Goal: Task Accomplishment & Management: Manage account settings

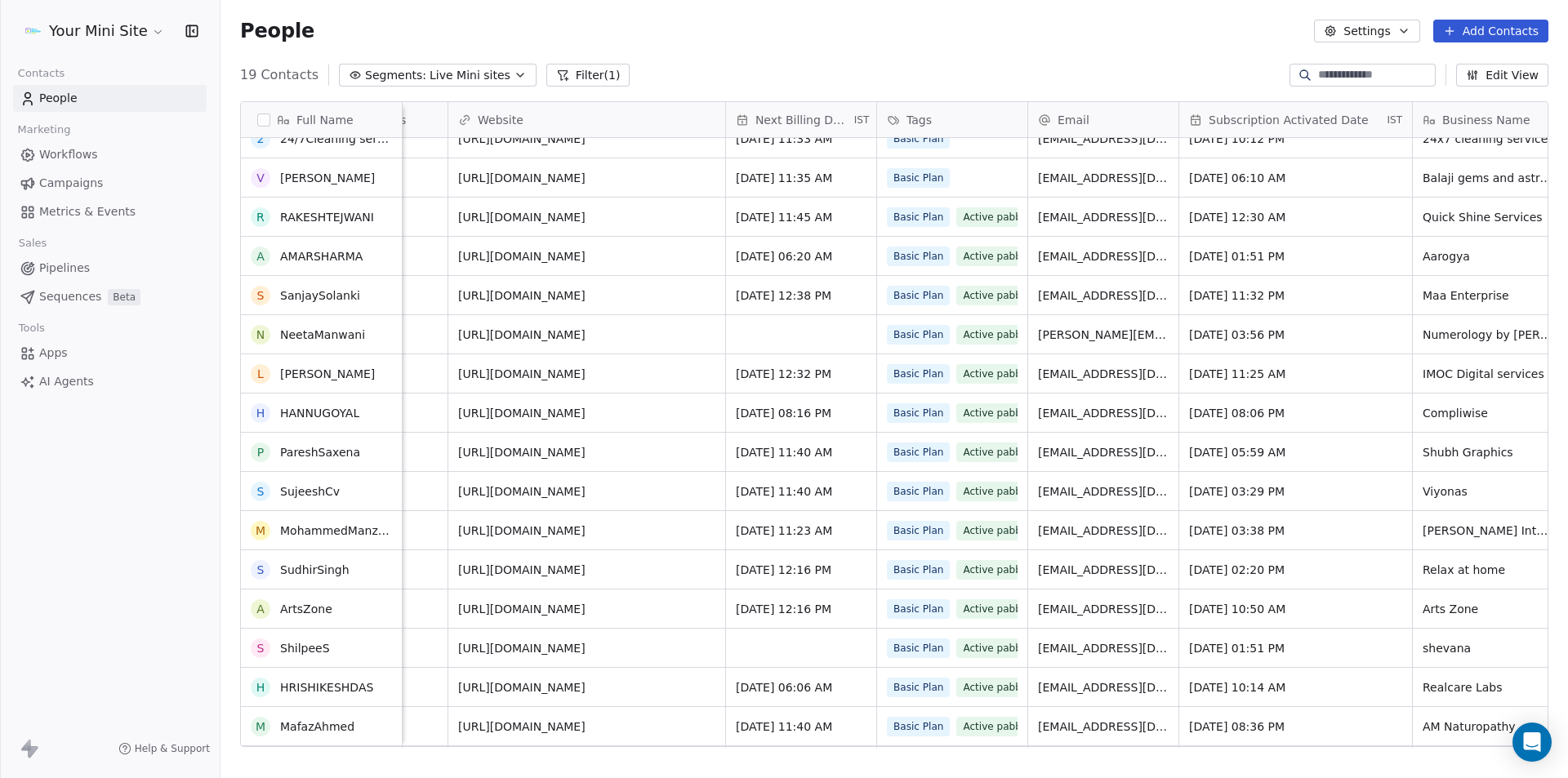
scroll to position [135, 0]
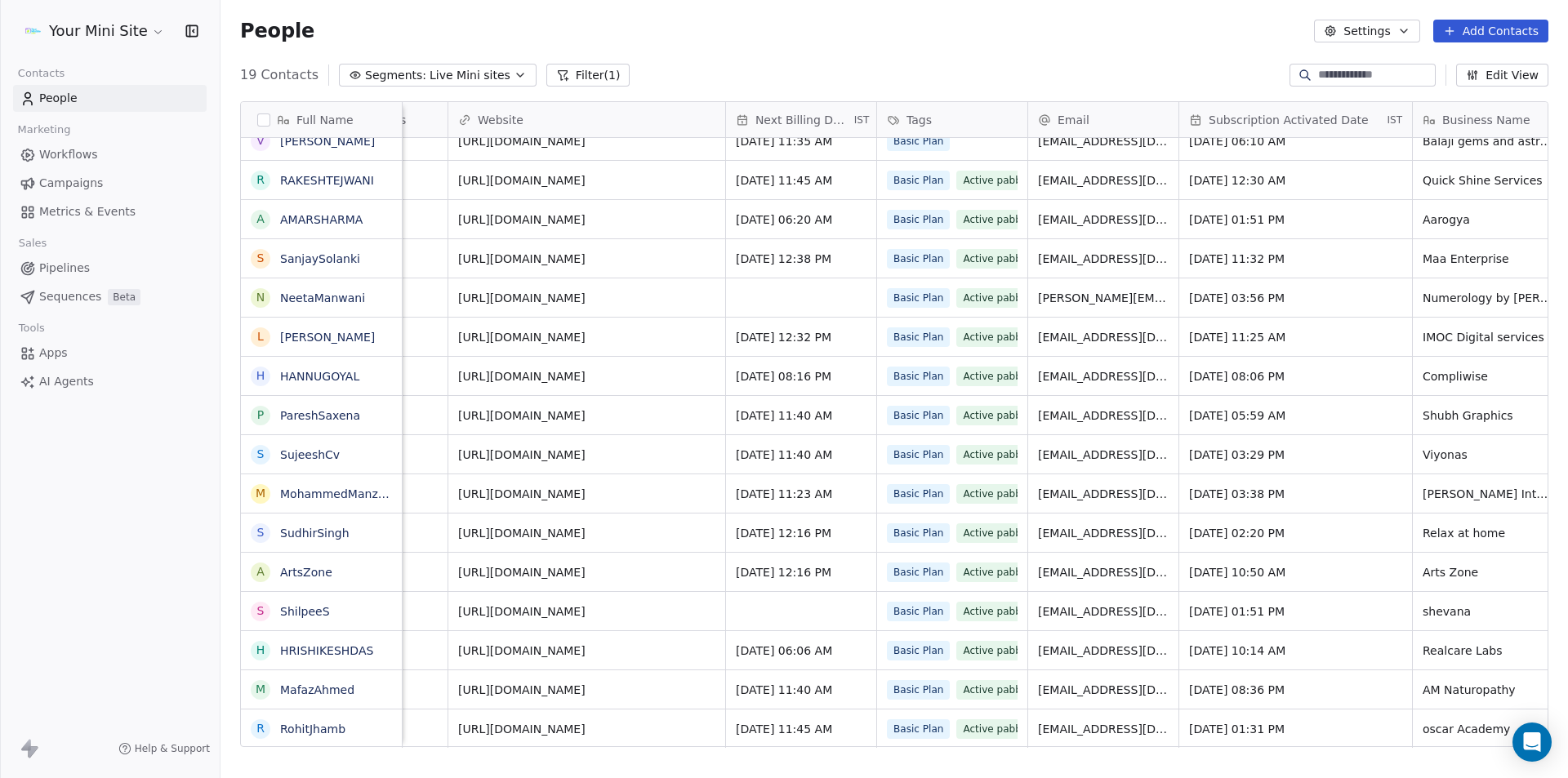
click at [461, 34] on div "People Settings Add Contacts" at bounding box center [893, 31] width 1308 height 23
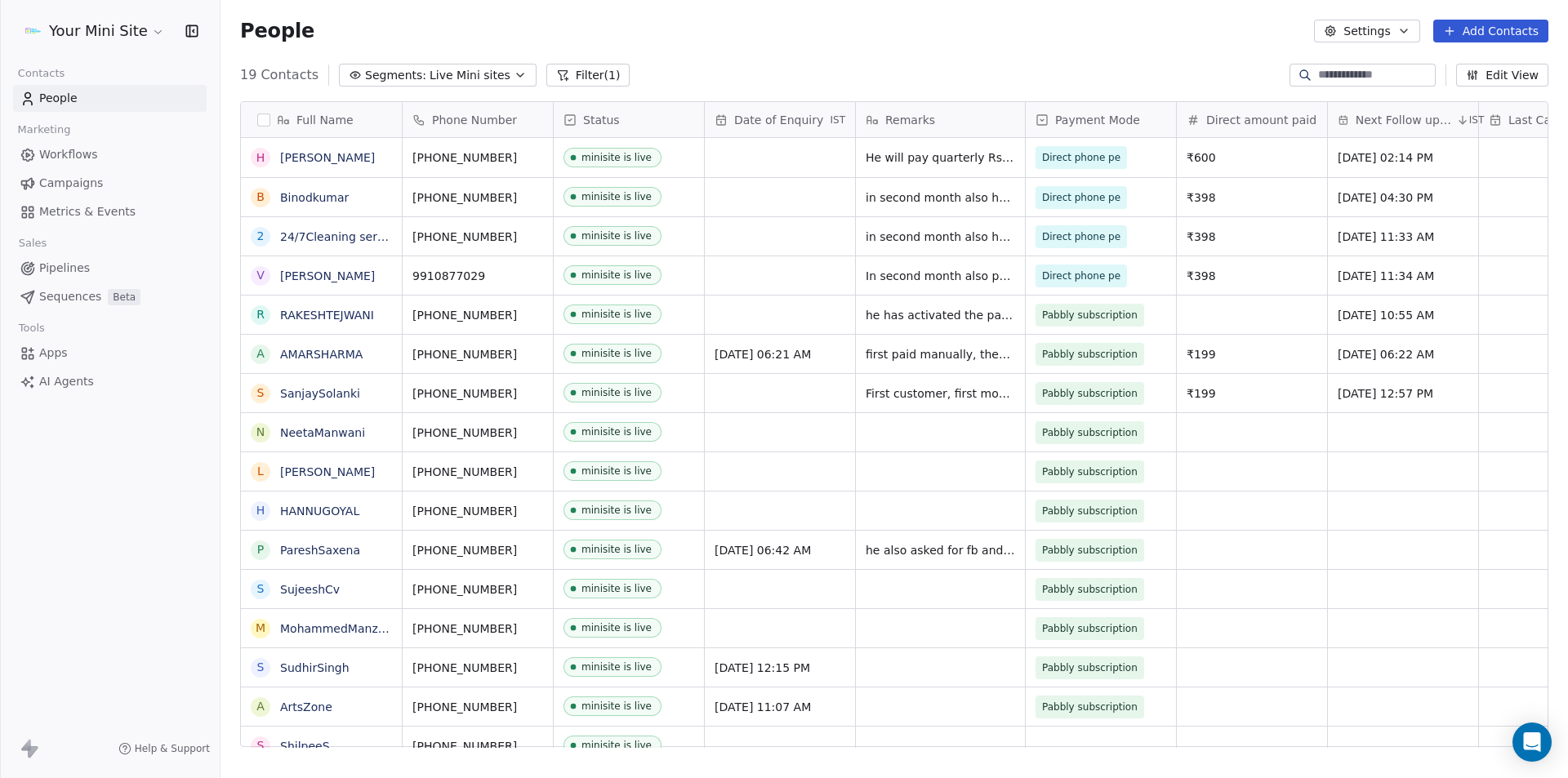
scroll to position [0, 0]
click at [935, 313] on span "he has activated the pabbly subscription again before date also on [DATE]" at bounding box center [963, 327] width 194 height 49
click at [798, 291] on html "Your Mini Site Contacts People Marketing Workflows Campaigns Metrics & Events S…" at bounding box center [784, 389] width 1568 height 778
click at [475, 68] on span "Live Mini sites" at bounding box center [470, 75] width 81 height 17
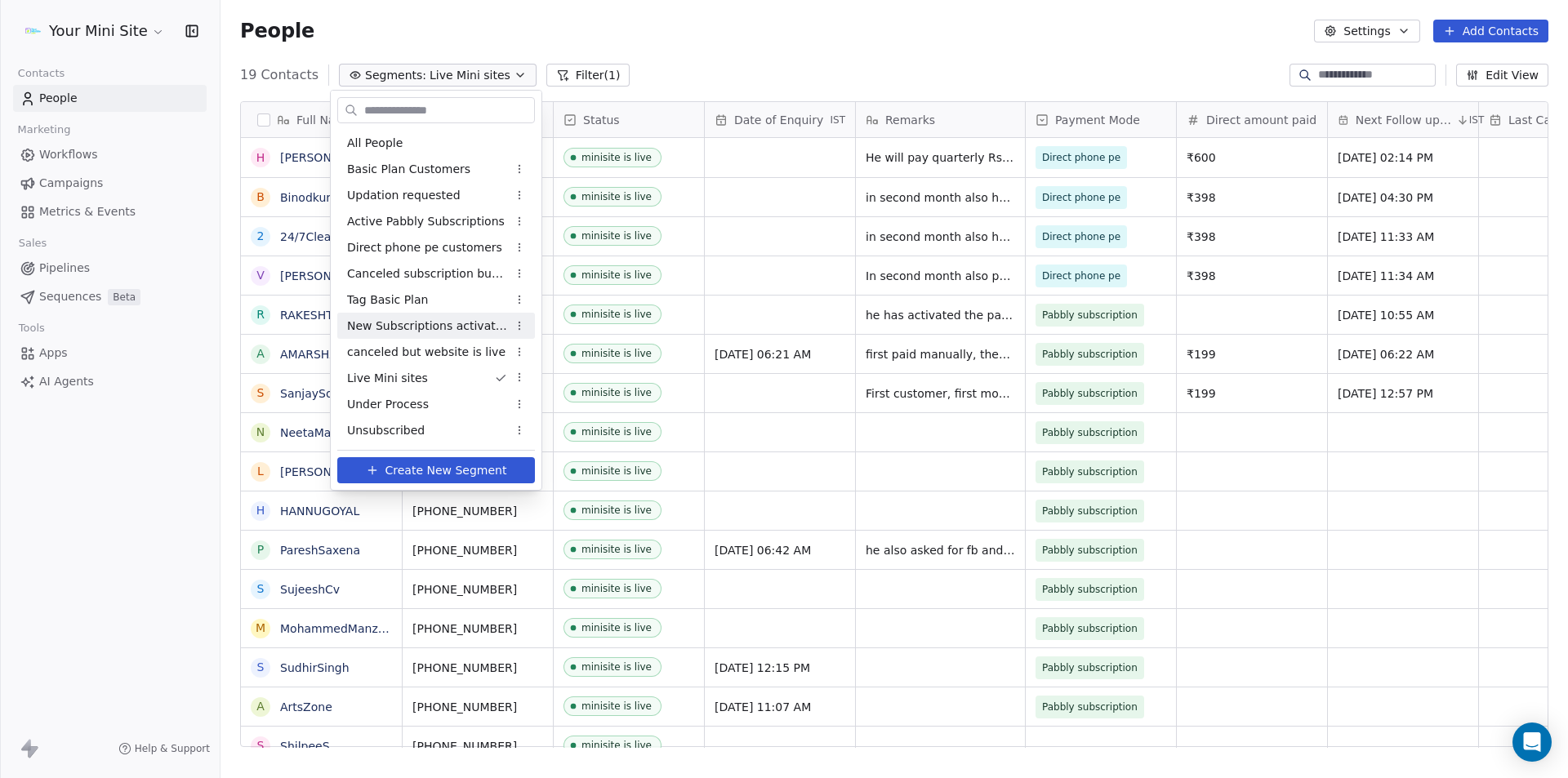
click at [431, 327] on span "New Subscriptions activated" at bounding box center [427, 326] width 160 height 17
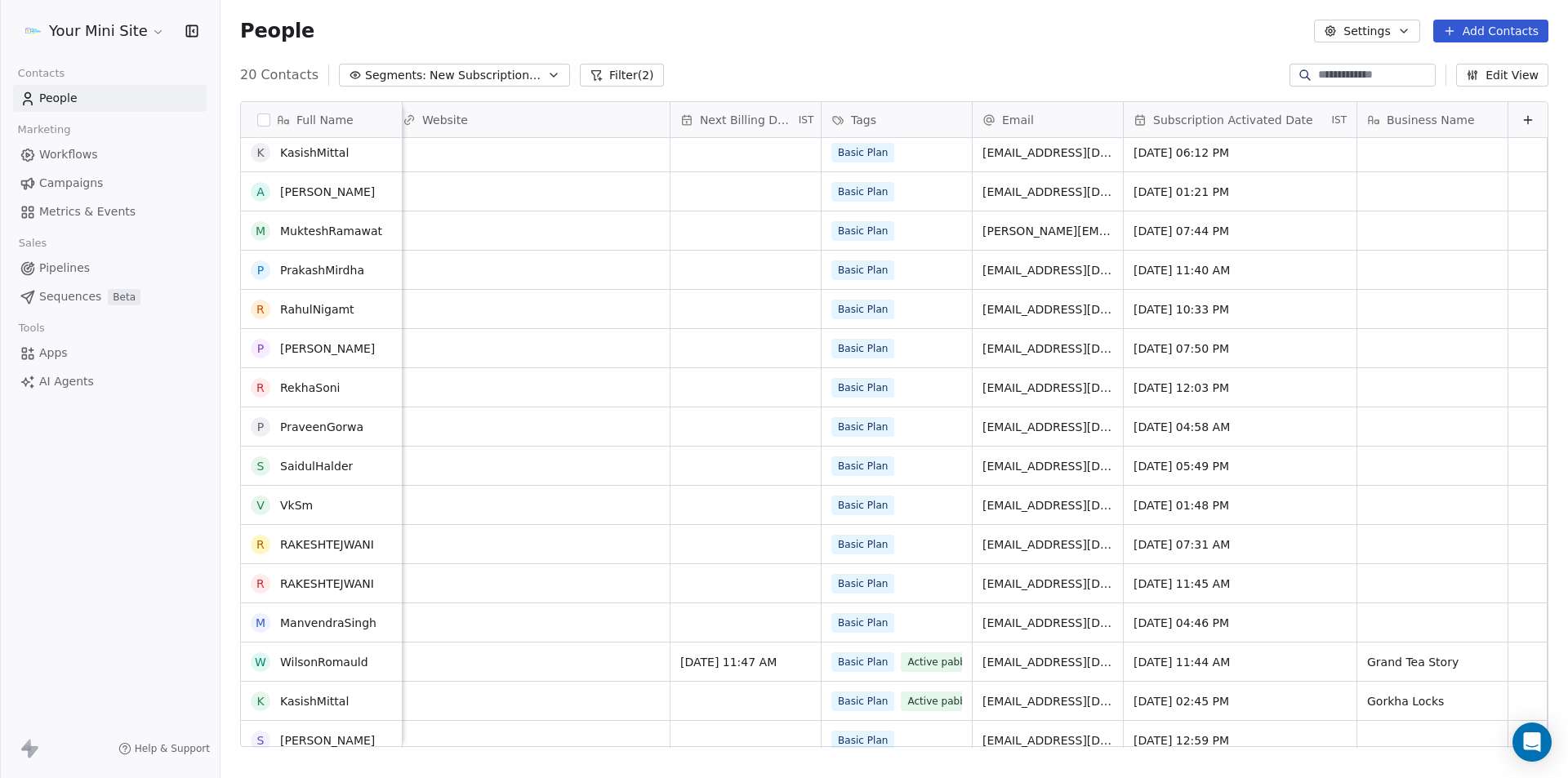
scroll to position [174, 0]
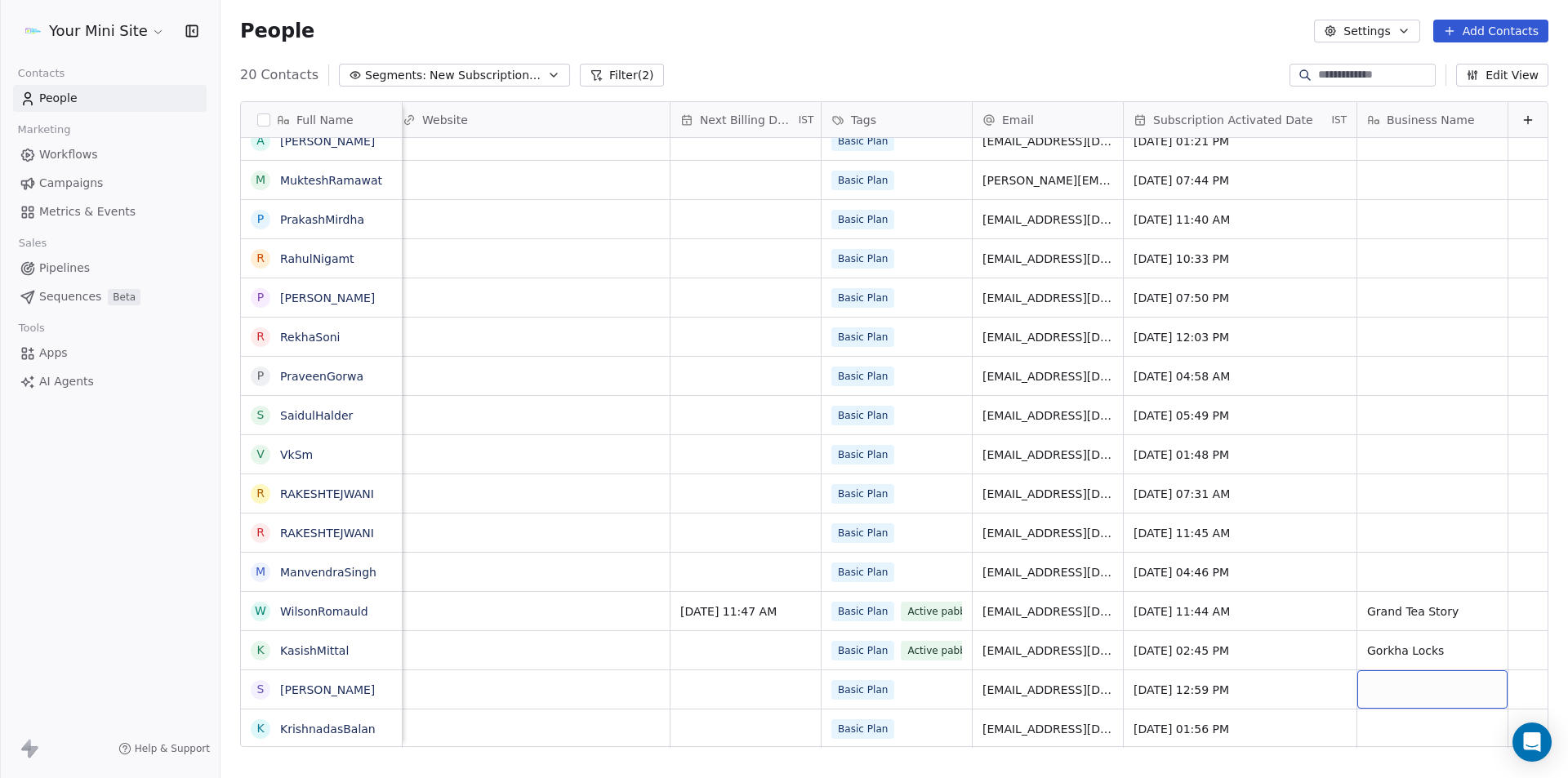
click at [1385, 677] on div "grid" at bounding box center [1432, 689] width 150 height 38
type textarea "********"
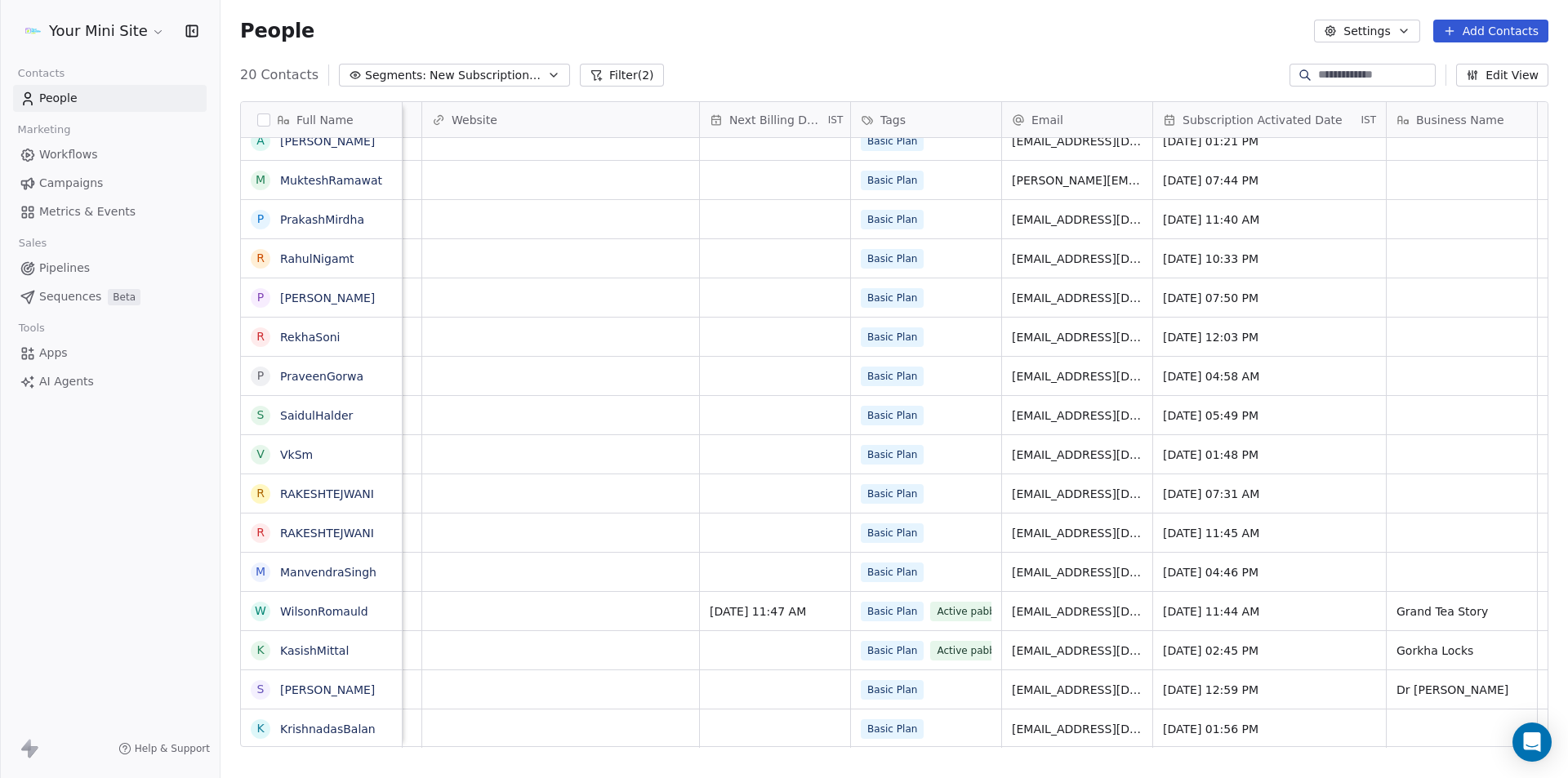
scroll to position [12, 1335]
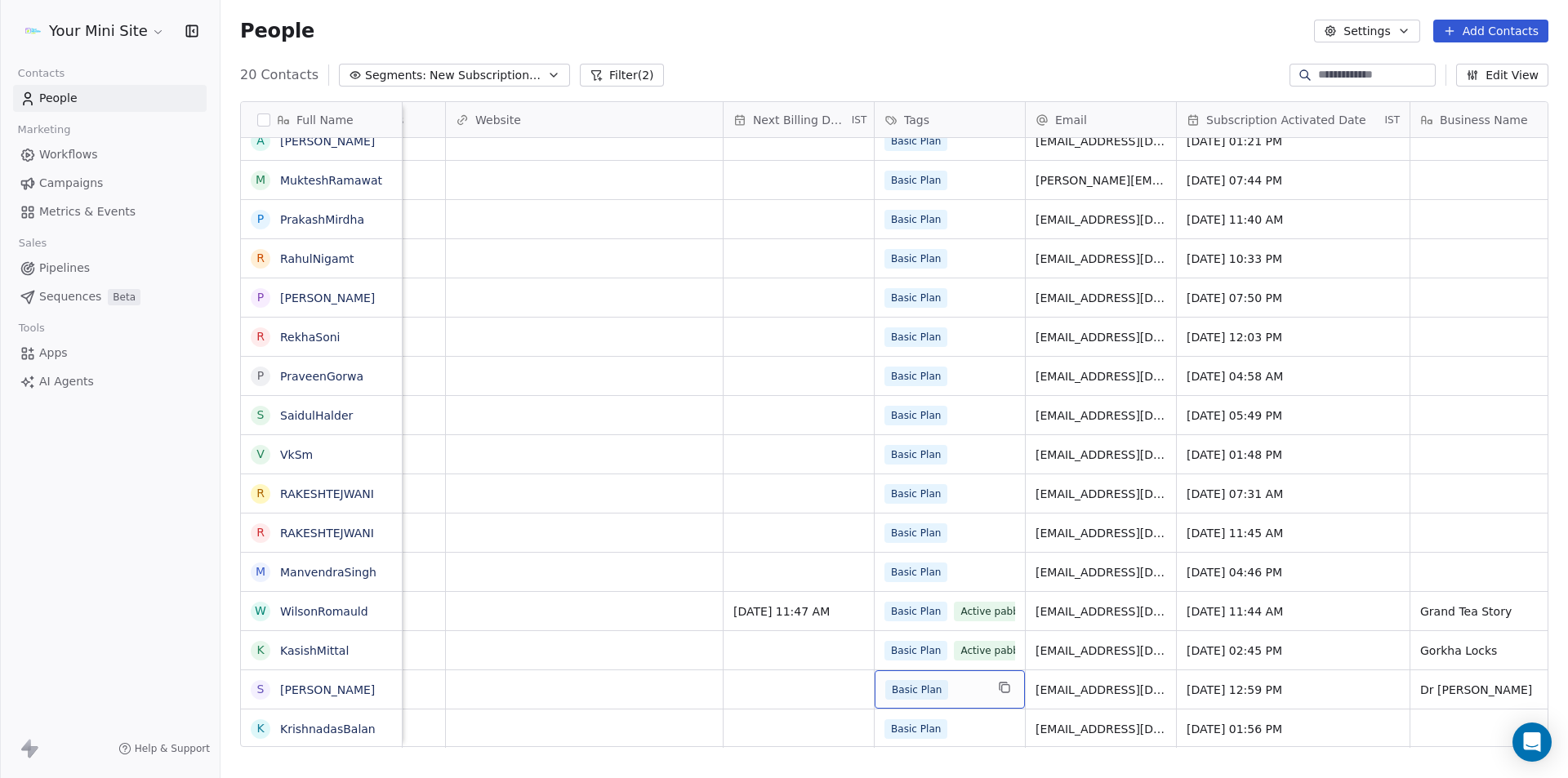
click at [961, 680] on div "Basic Plan" at bounding box center [934, 689] width 100 height 20
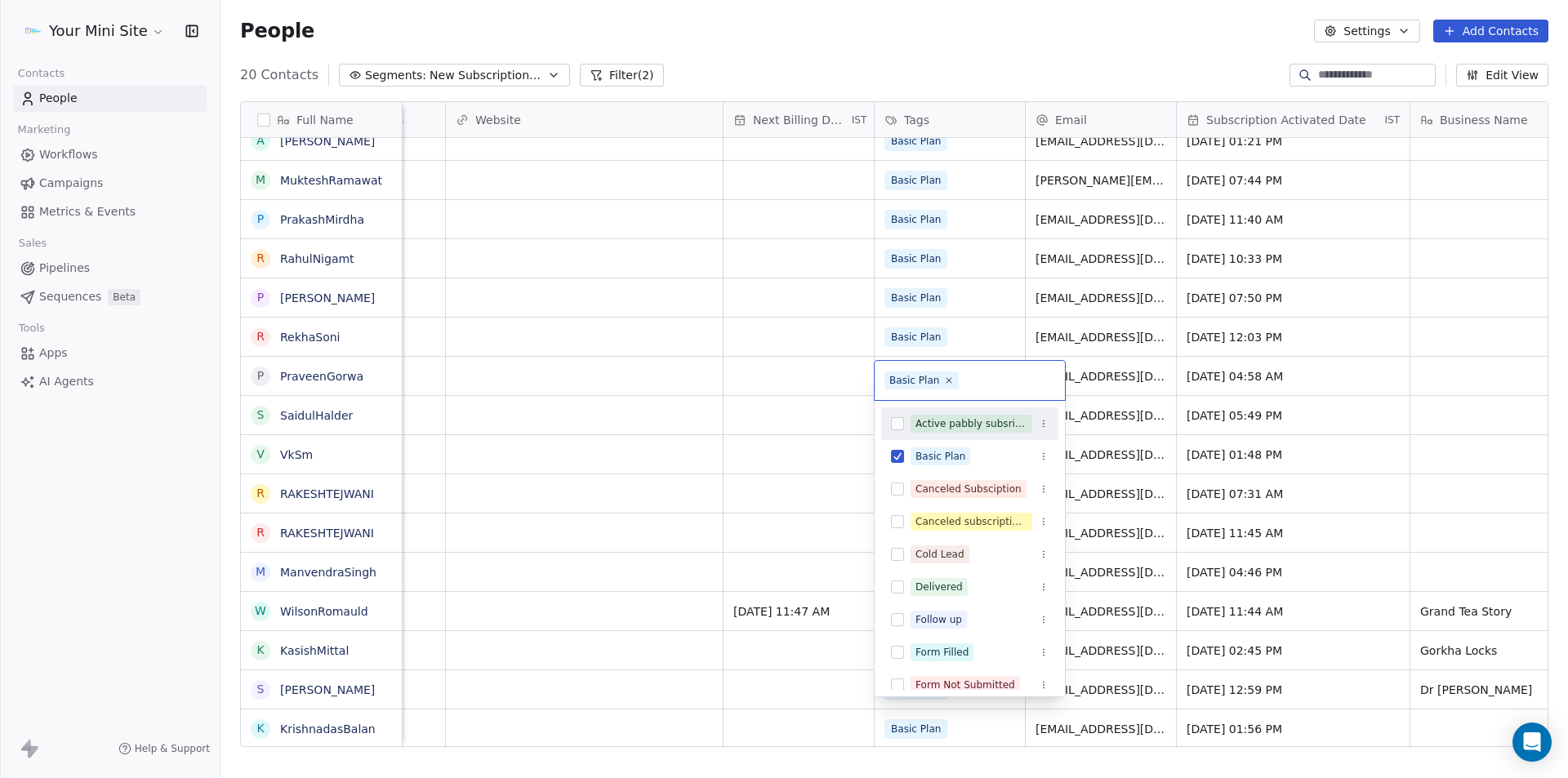
click at [898, 424] on button "Suggestions" at bounding box center [898, 424] width 13 height 13
click at [894, 428] on button "Suggestions" at bounding box center [898, 424] width 13 height 13
click at [798, 661] on html "Your Mini Site Contacts People Marketing Workflows Campaigns Metrics & Events S…" at bounding box center [784, 389] width 1568 height 778
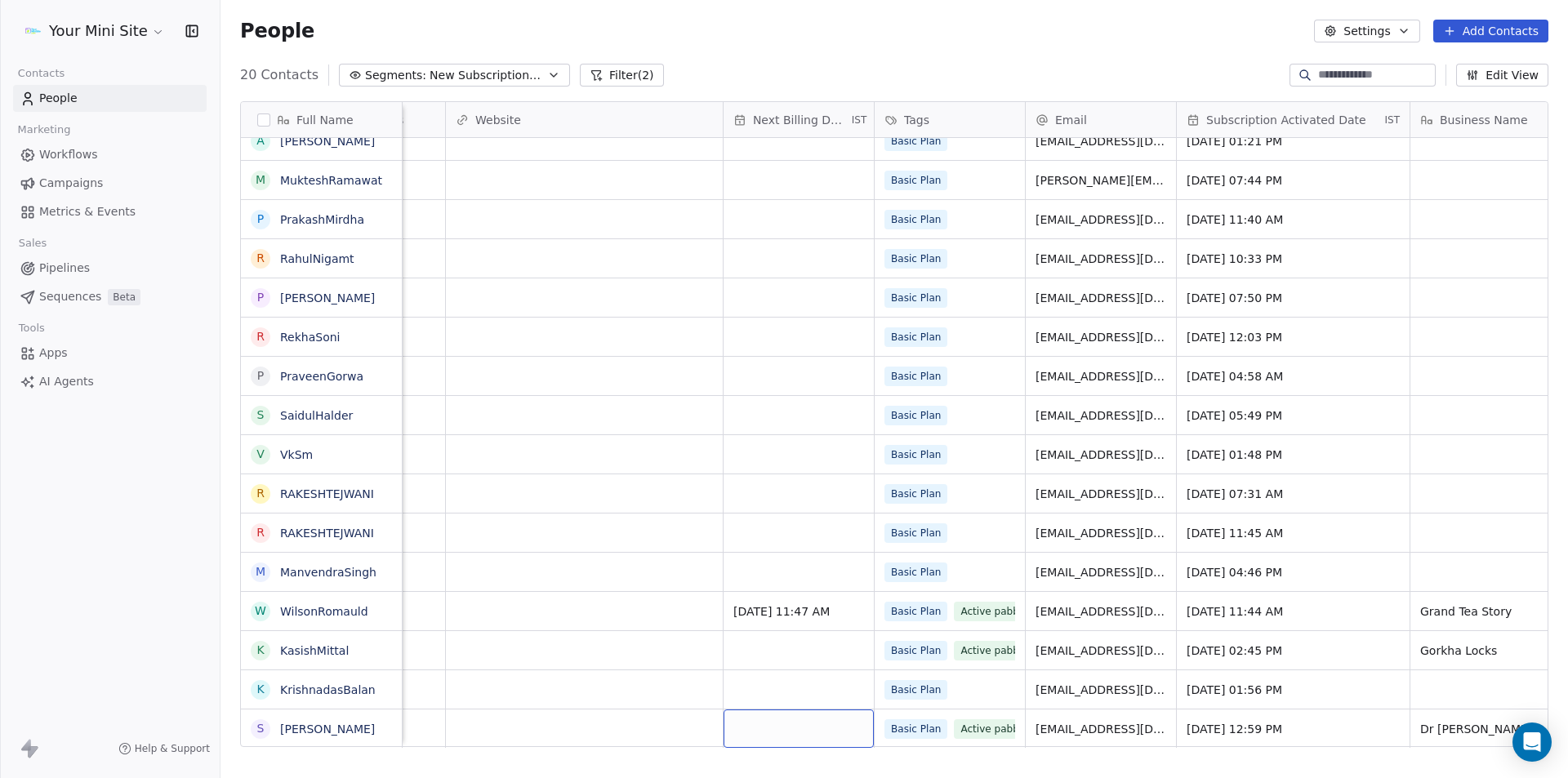
click at [768, 722] on div "grid" at bounding box center [798, 728] width 150 height 38
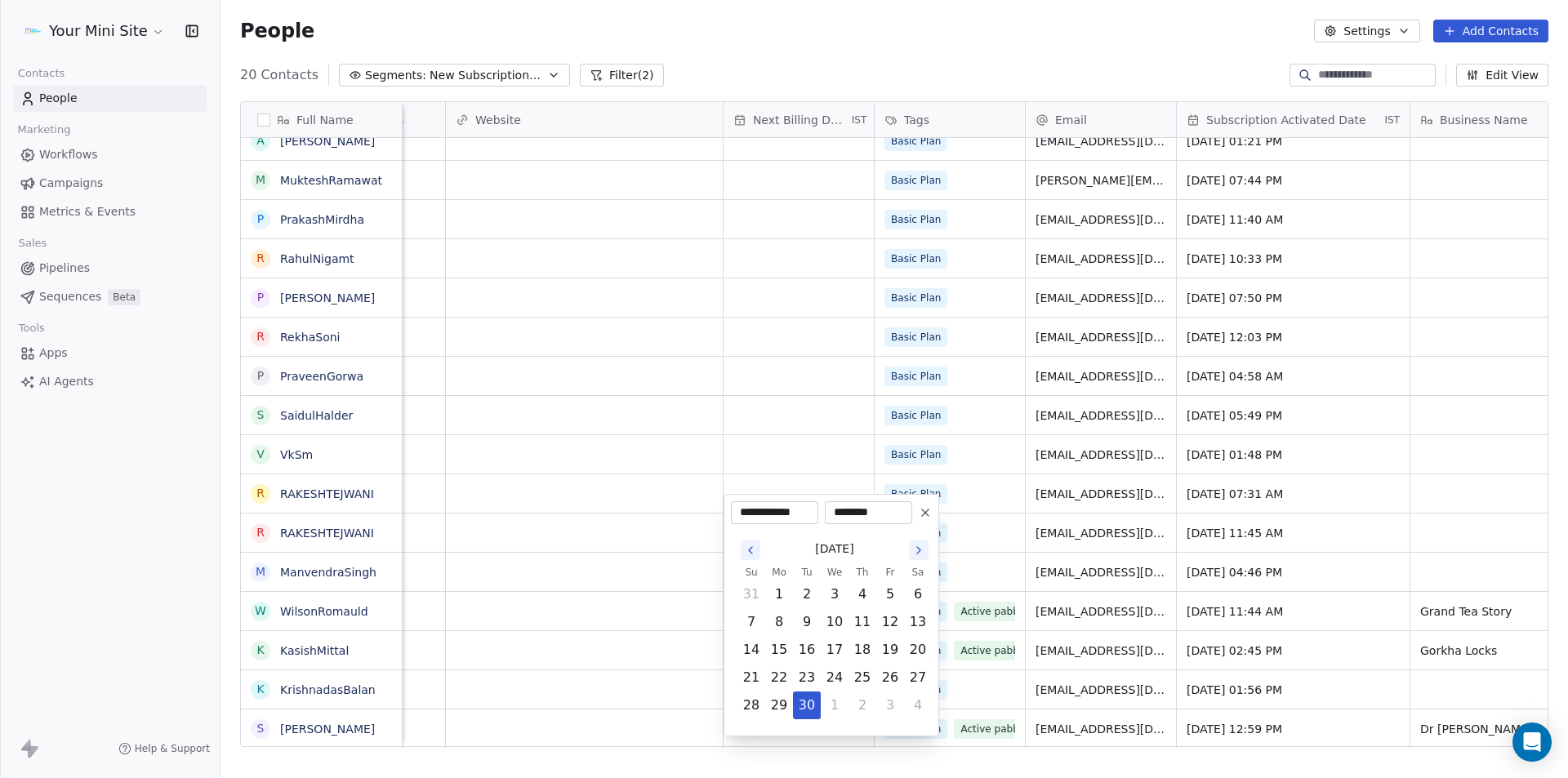
click at [919, 552] on icon "Go to the Next Month" at bounding box center [918, 550] width 13 height 13
click at [858, 675] on button "23" at bounding box center [862, 677] width 26 height 26
type input "**********"
click at [662, 689] on html "Your Mini Site Contacts People Marketing Workflows Campaigns Metrics & Events S…" at bounding box center [784, 389] width 1568 height 778
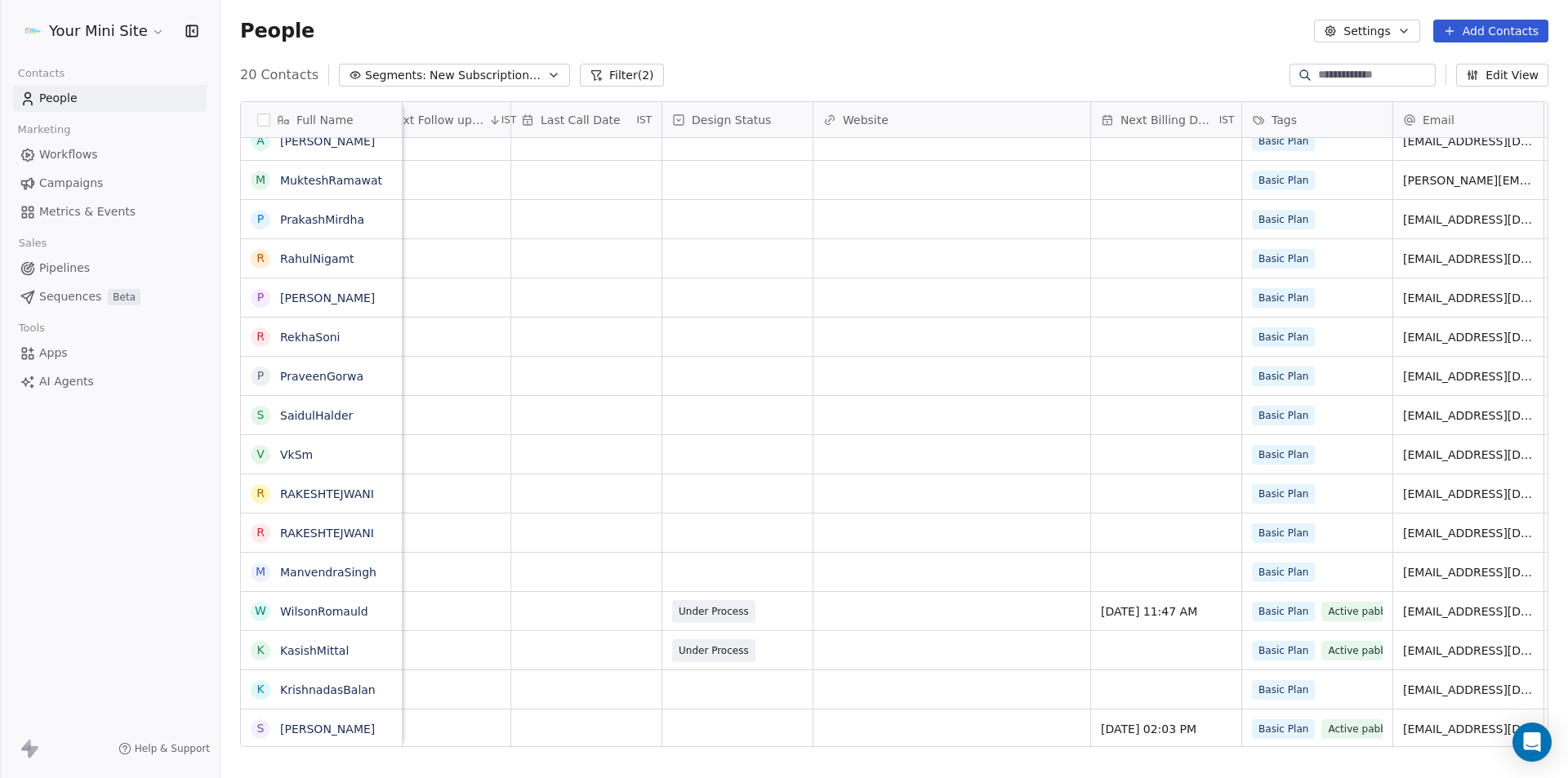
scroll to position [12, 963]
click at [700, 716] on div "grid" at bounding box center [741, 728] width 150 height 38
click at [709, 626] on span "Completed" at bounding box center [721, 634] width 63 height 18
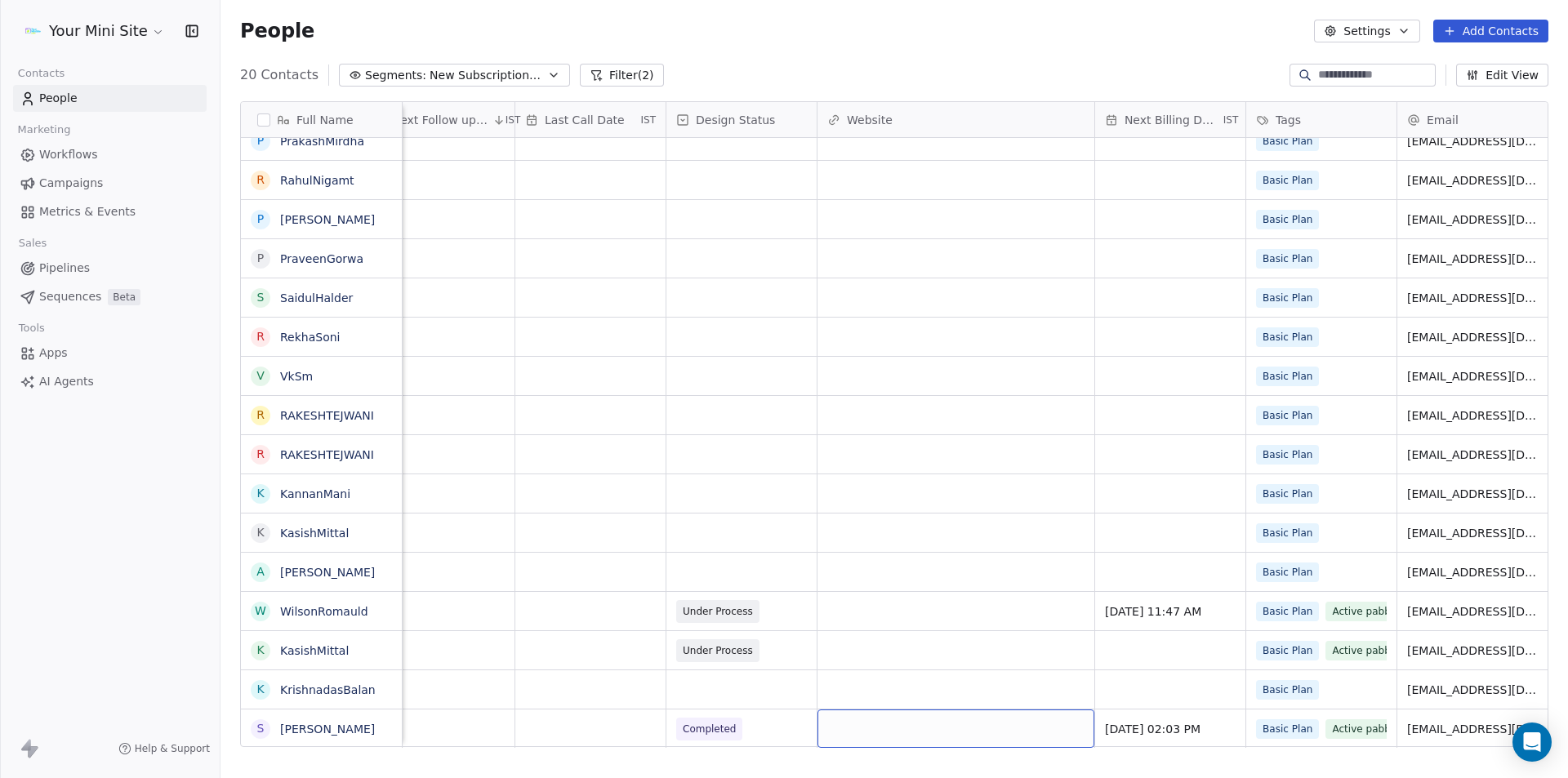
click at [843, 718] on div "grid" at bounding box center [956, 728] width 277 height 38
click at [843, 718] on input "url" at bounding box center [956, 716] width 269 height 33
type input "**********"
click at [576, 713] on html "Your Mini Site Contacts People Marketing Workflows Campaigns Metrics & Events S…" at bounding box center [784, 389] width 1568 height 778
drag, startPoint x: 863, startPoint y: 741, endPoint x: 793, endPoint y: 740, distance: 70.0
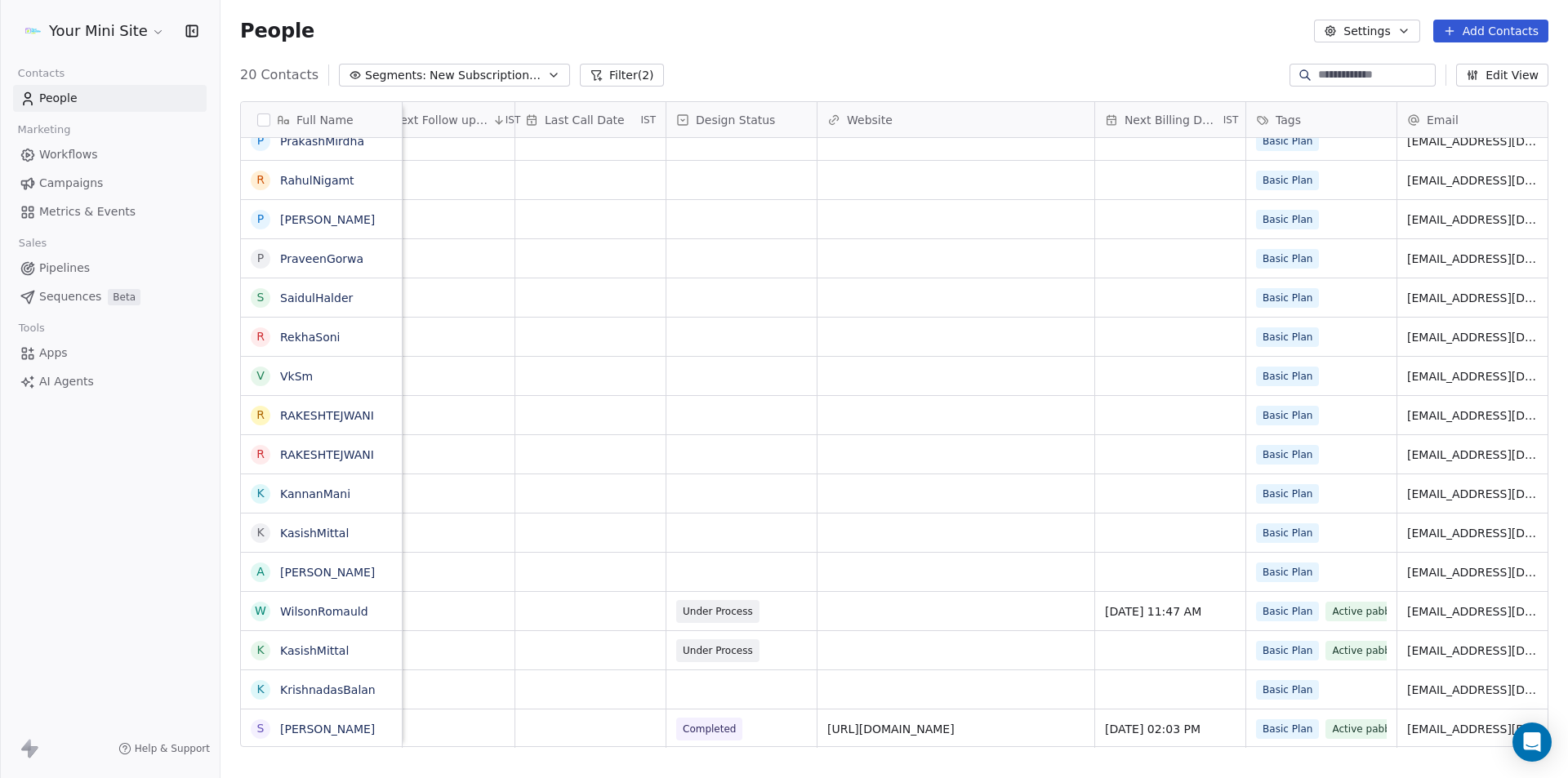
click at [793, 740] on html "Your Mini Site Contacts People Marketing Workflows Campaigns Metrics & Events S…" at bounding box center [784, 389] width 1568 height 778
click at [650, 709] on div "grid" at bounding box center [590, 728] width 150 height 38
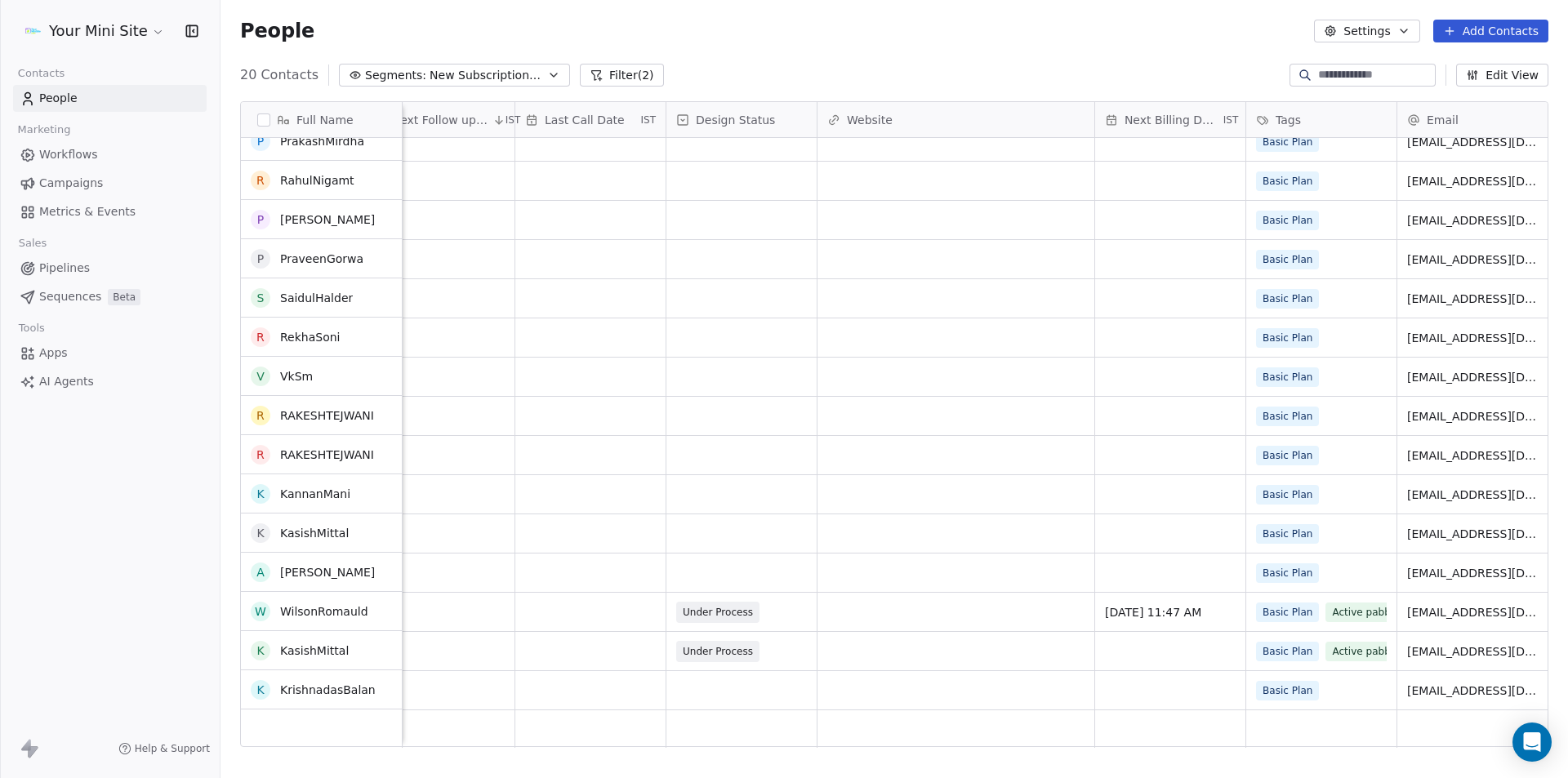
scroll to position [174, 0]
click at [430, 67] on span "New Subscriptions activated" at bounding box center [487, 75] width 115 height 17
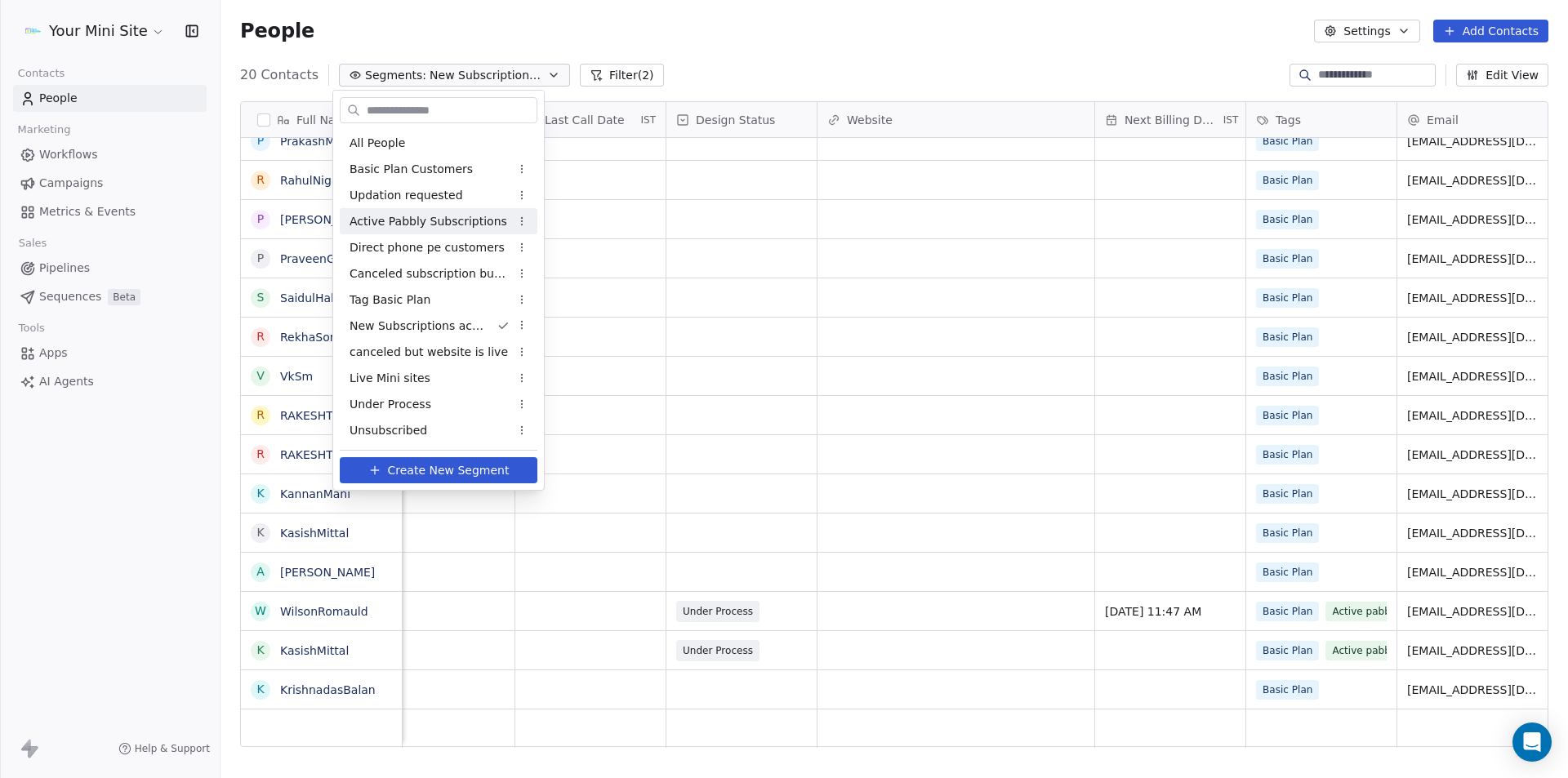
click at [378, 226] on span "Active Pabbly Subscriptions" at bounding box center [428, 222] width 158 height 17
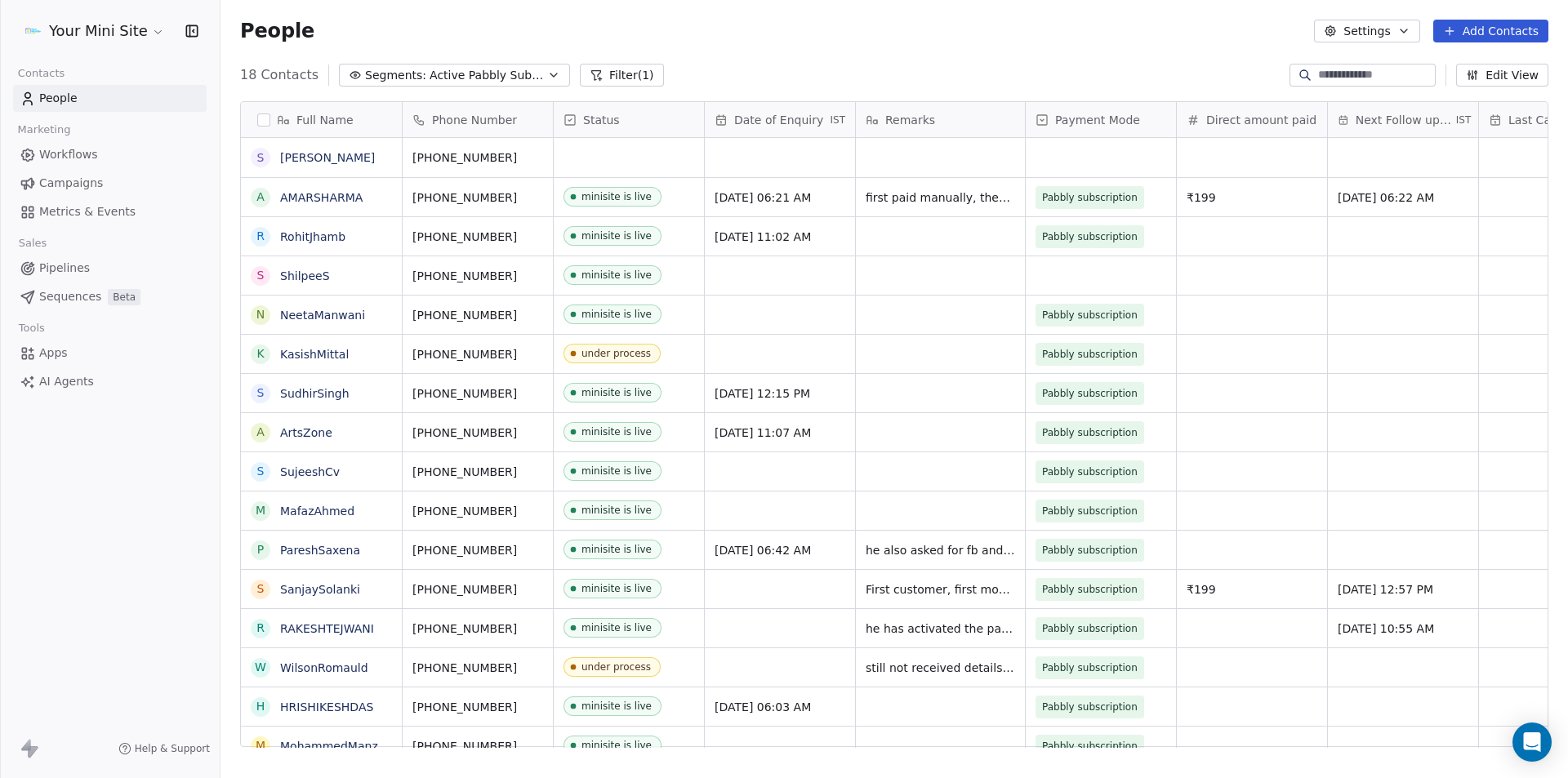
scroll to position [672, 1335]
click at [604, 169] on div "grid" at bounding box center [628, 157] width 150 height 39
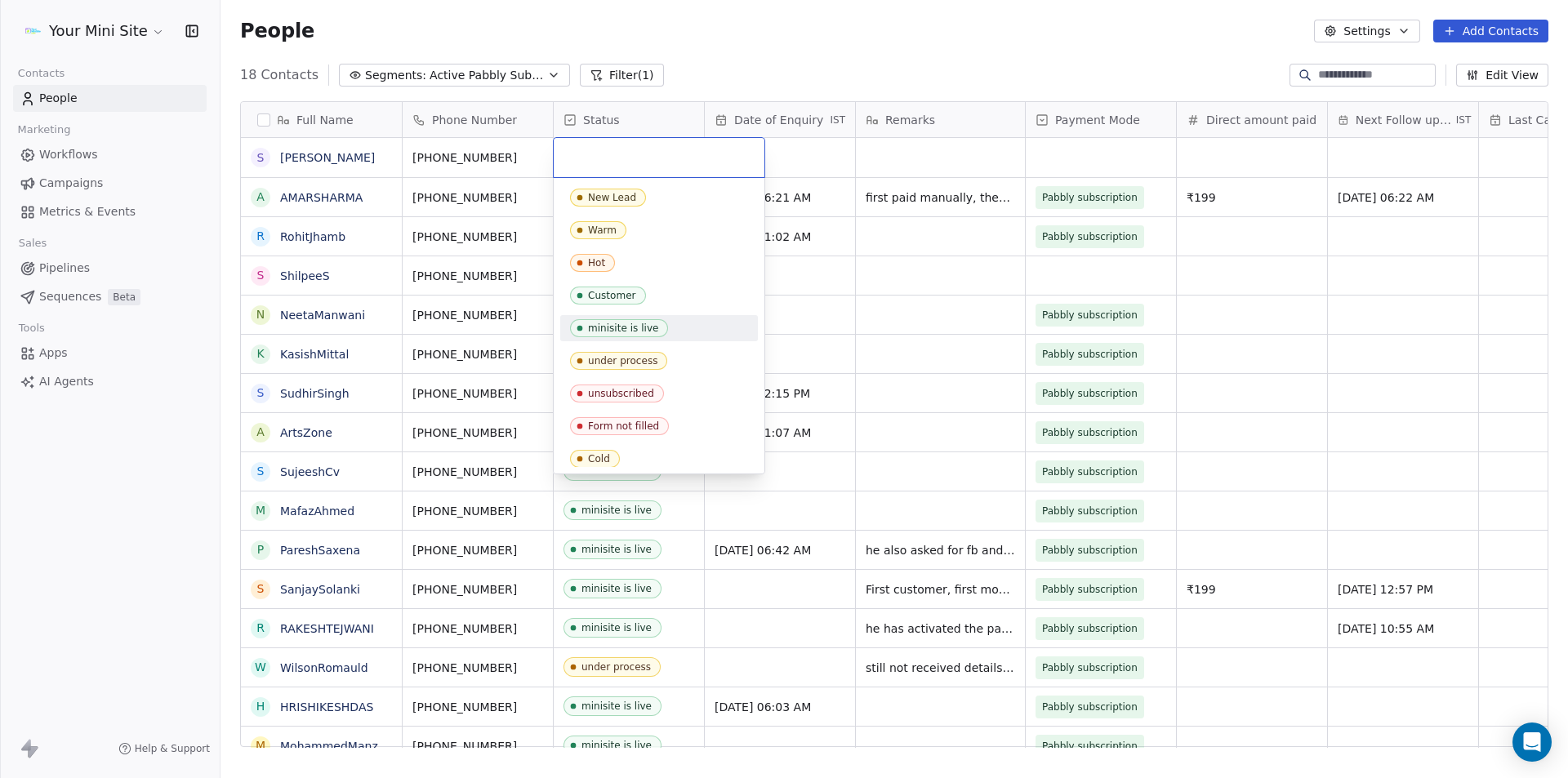
click at [598, 326] on div "minisite is live" at bounding box center [623, 328] width 70 height 11
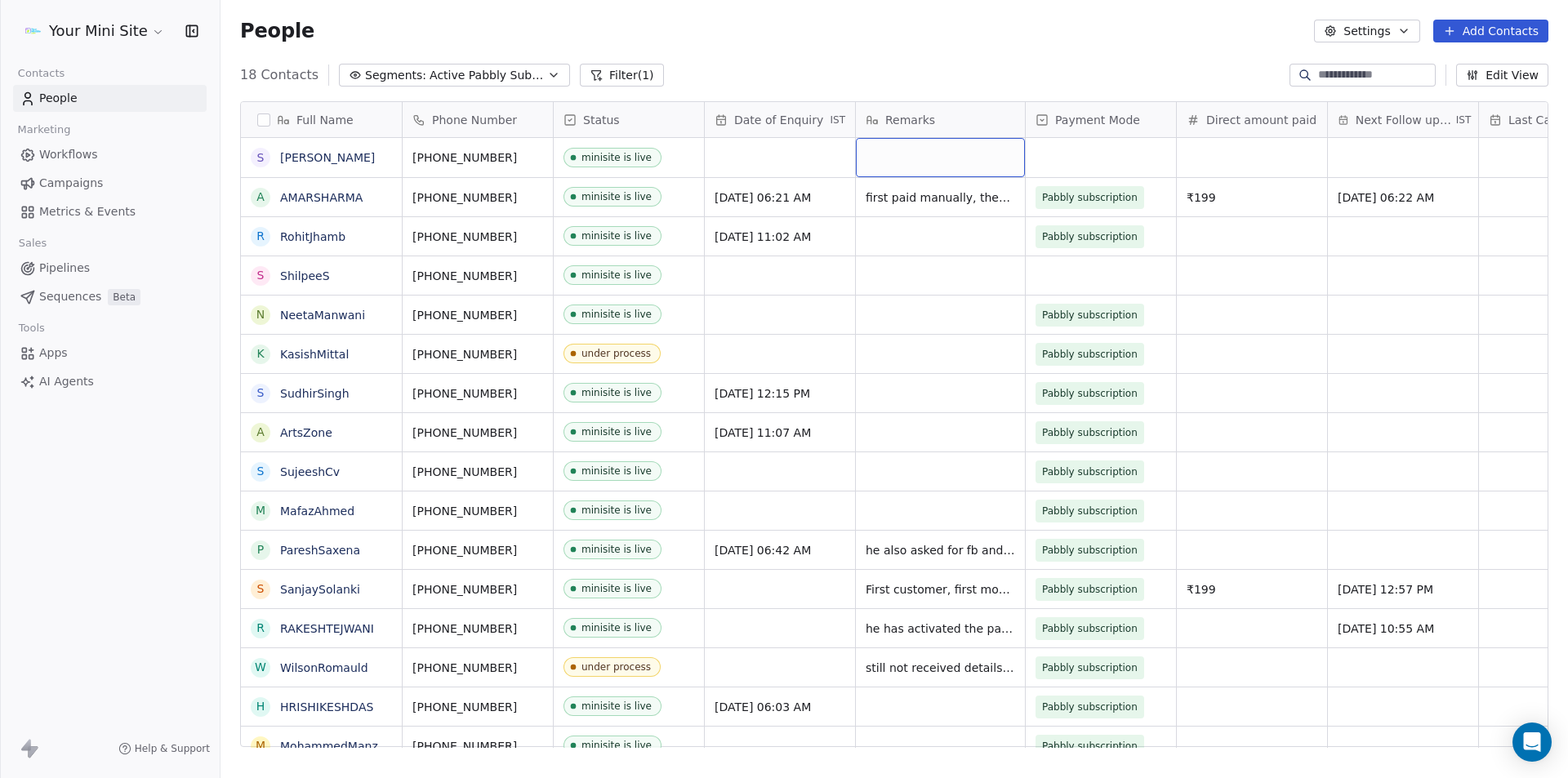
click at [877, 152] on div "grid" at bounding box center [940, 157] width 169 height 39
click at [877, 152] on textarea at bounding box center [941, 164] width 168 height 50
drag, startPoint x: 880, startPoint y: 151, endPoint x: 862, endPoint y: 174, distance: 29.2
click at [862, 174] on textarea "**********" at bounding box center [941, 164] width 168 height 50
click at [873, 153] on textarea "**********" at bounding box center [941, 164] width 168 height 50
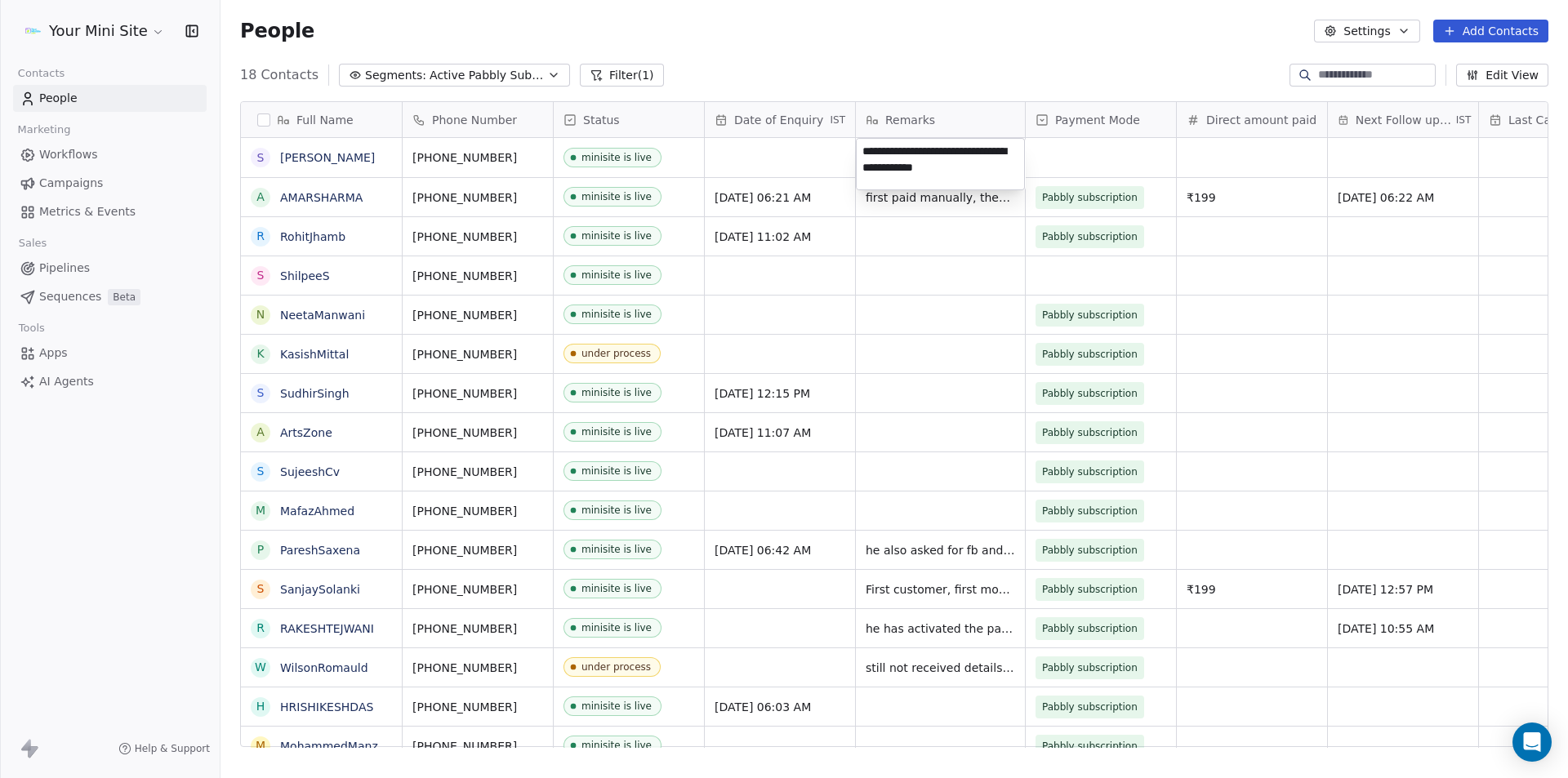
click at [997, 170] on textarea "**********" at bounding box center [941, 164] width 168 height 50
drag, startPoint x: 899, startPoint y: 200, endPoint x: 970, endPoint y: 201, distance: 71.0
click at [970, 201] on textarea "**********" at bounding box center [941, 174] width 168 height 72
type textarea "**********"
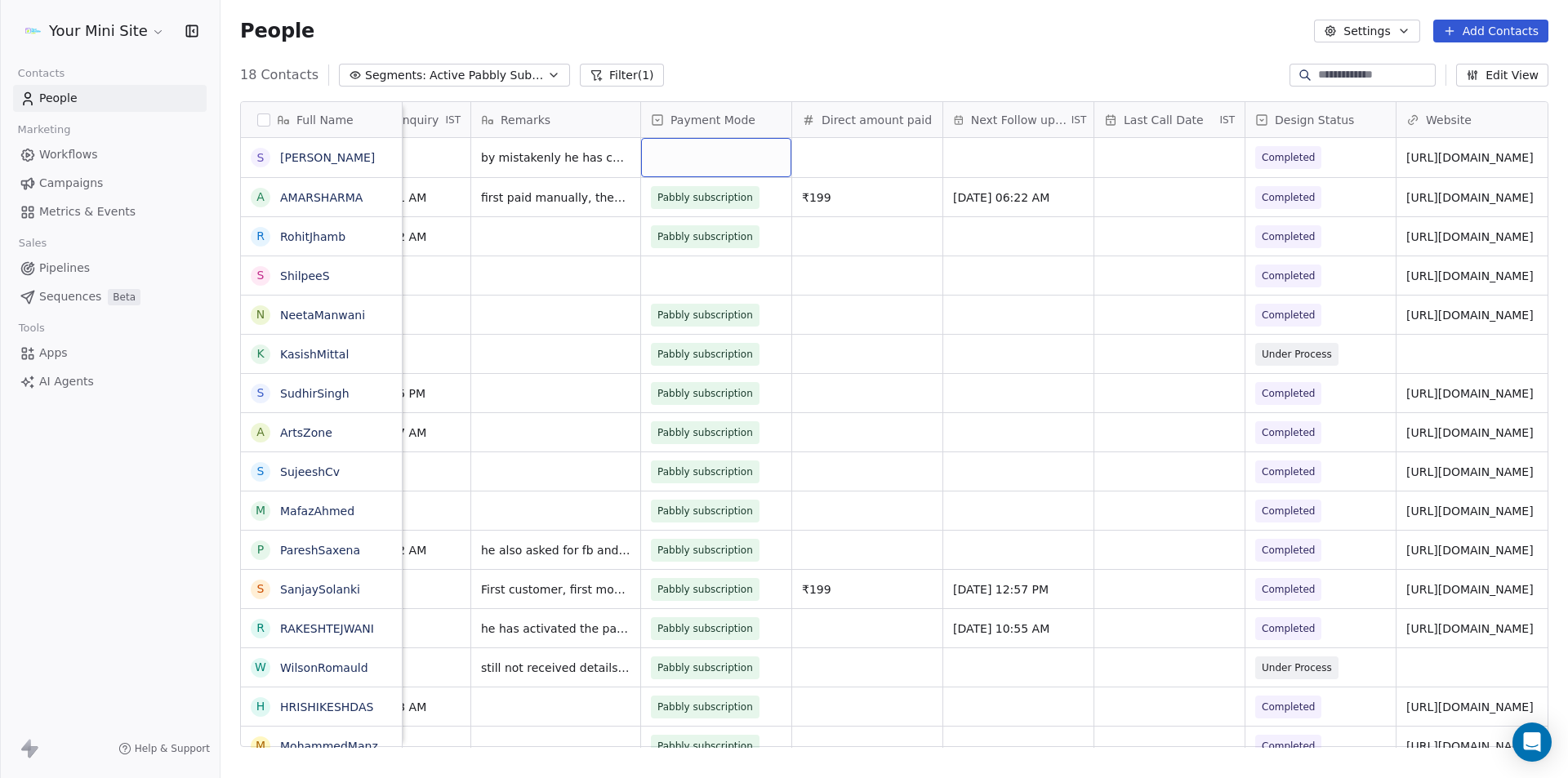
scroll to position [0, 471]
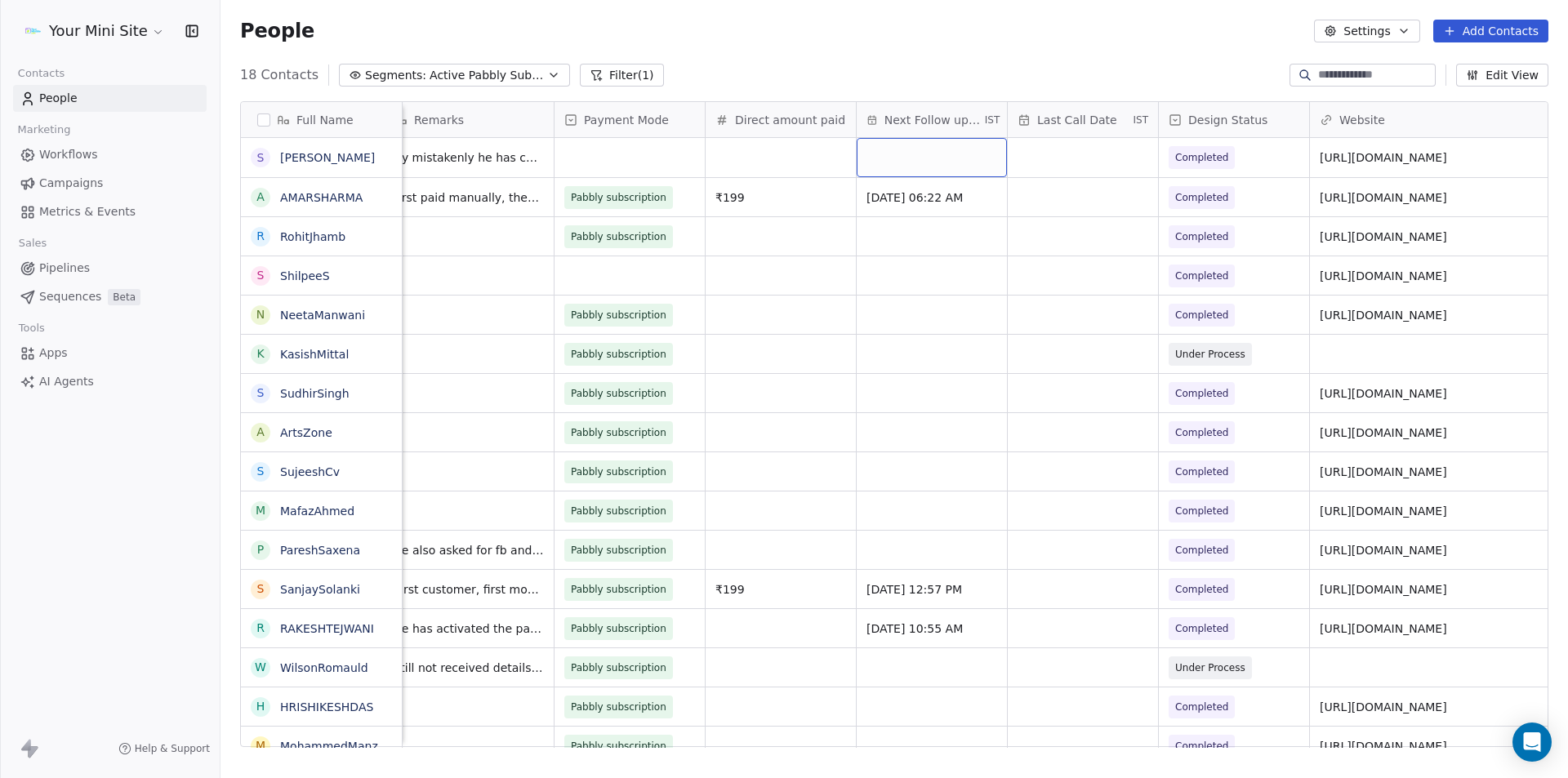
click at [891, 146] on div "grid" at bounding box center [931, 157] width 150 height 39
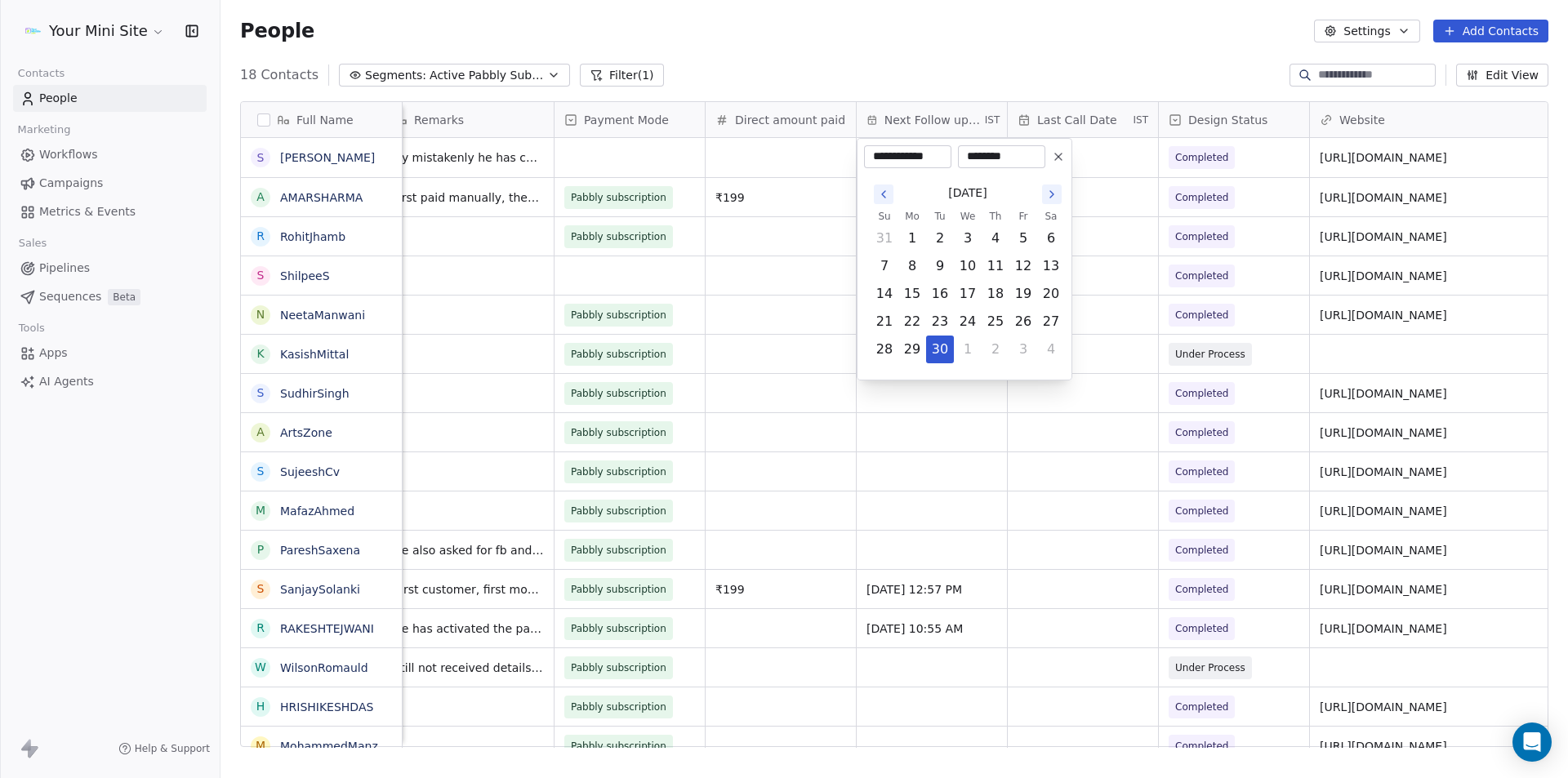
click at [1049, 195] on icon "Go to the Next Month" at bounding box center [1052, 194] width 13 height 13
click at [962, 319] on button "22" at bounding box center [968, 321] width 26 height 26
type input "**********"
click at [751, 142] on html "Your Mini Site Contacts People Marketing Workflows Campaigns Metrics & Events S…" at bounding box center [784, 389] width 1568 height 778
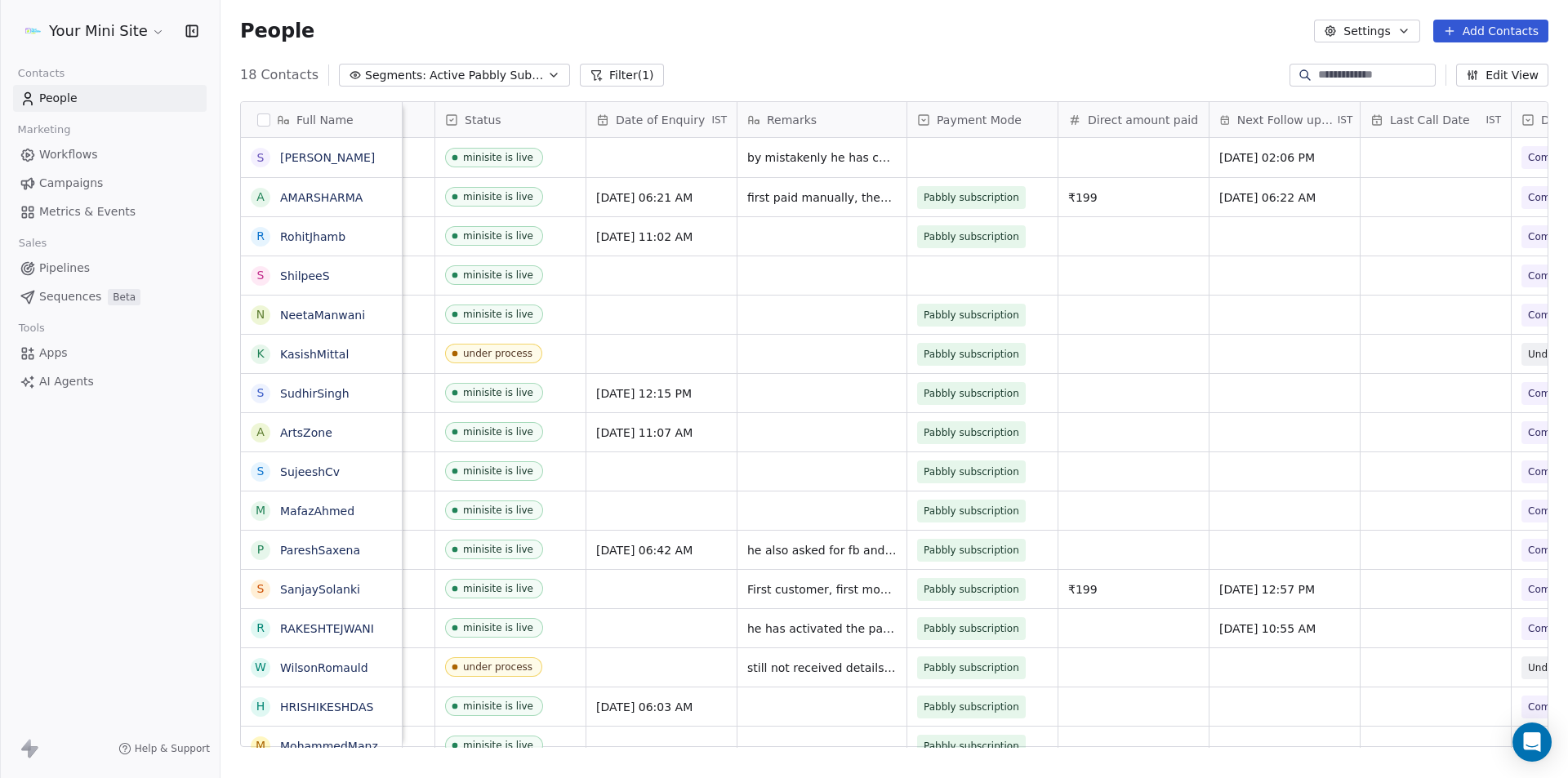
scroll to position [0, 0]
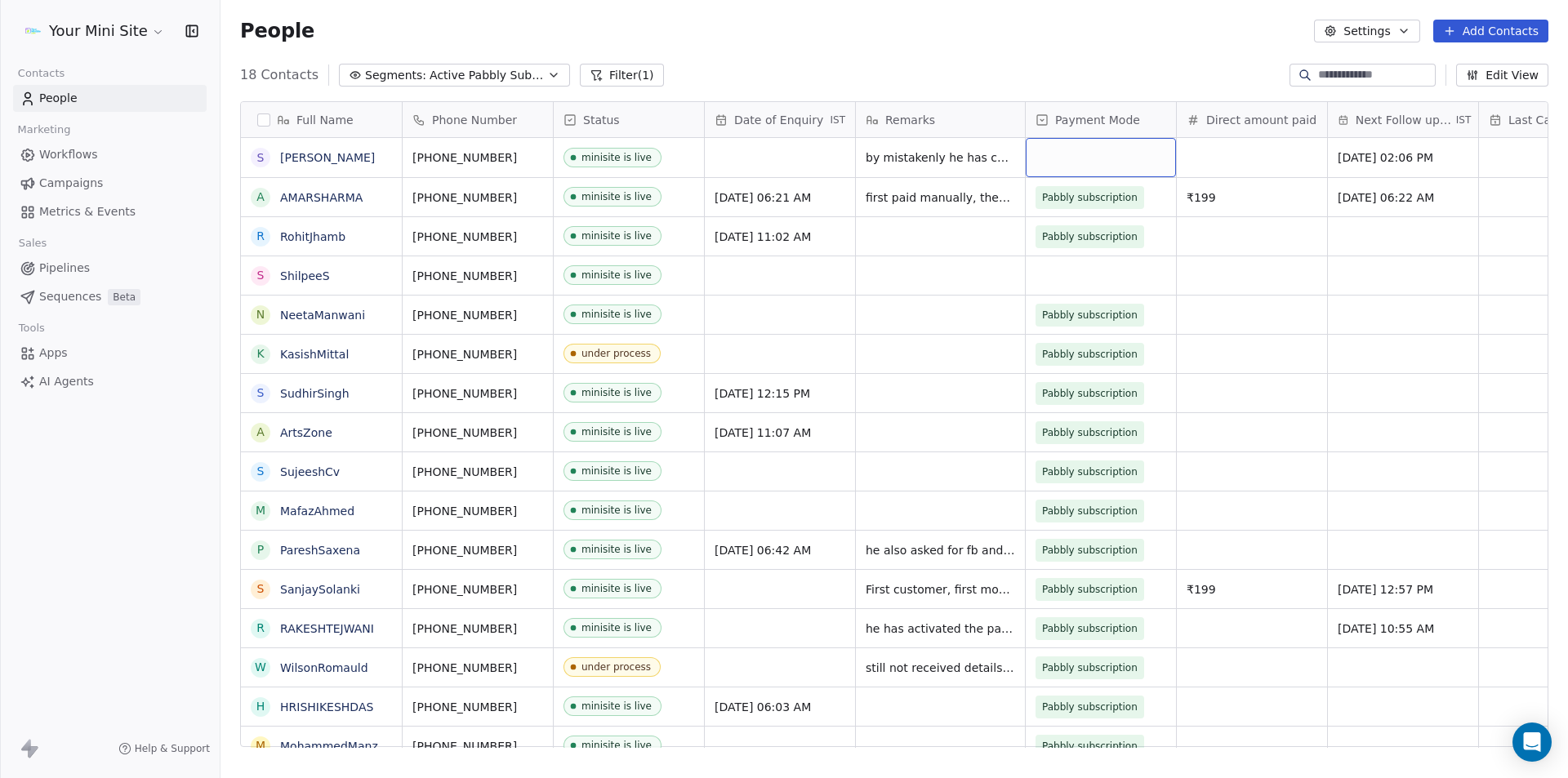
click at [1081, 147] on div "grid" at bounding box center [1100, 157] width 150 height 39
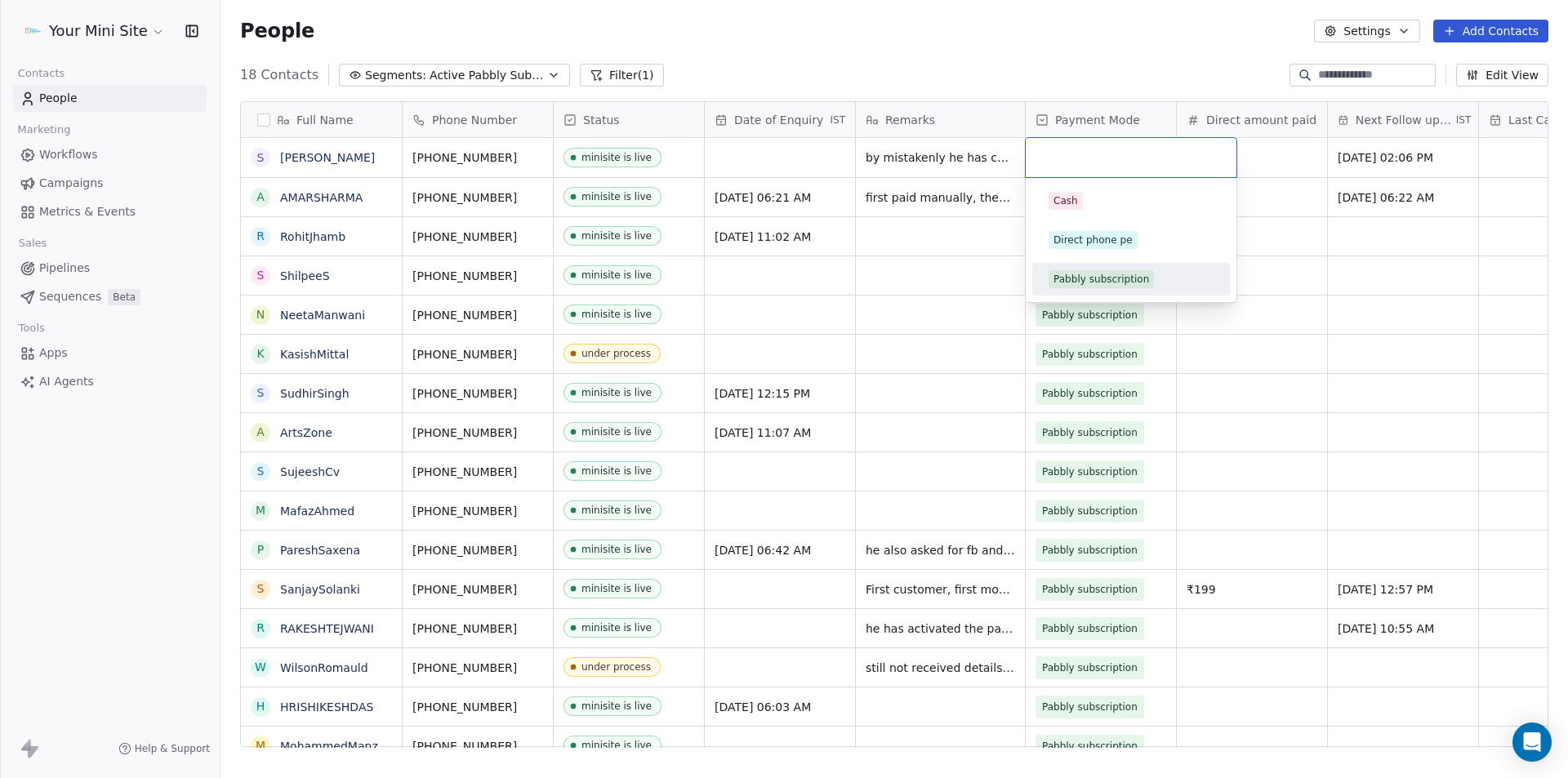
click at [1089, 276] on div "Pabbly subscription" at bounding box center [1101, 280] width 95 height 15
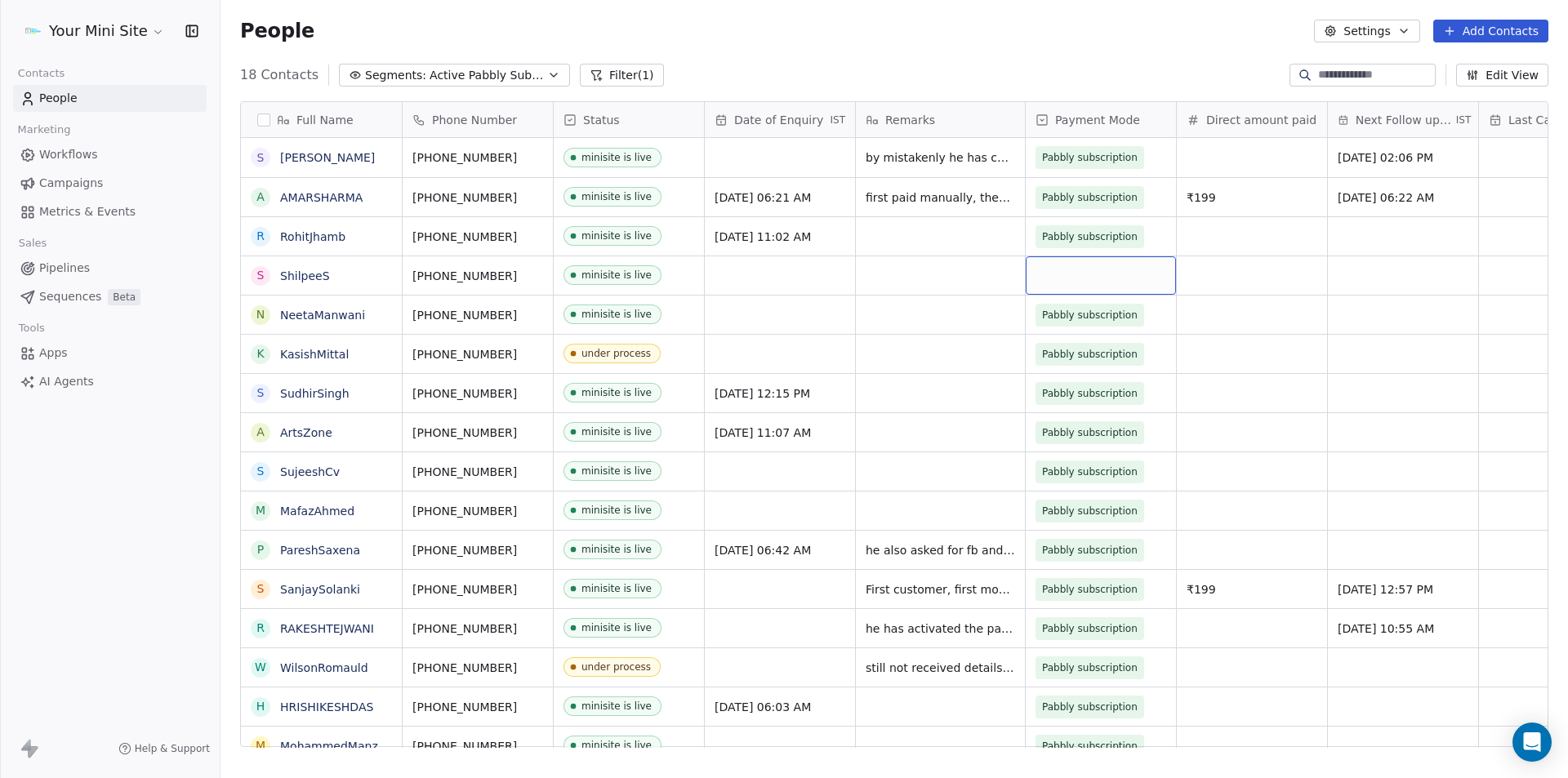
click at [1107, 275] on div "grid" at bounding box center [1100, 275] width 150 height 38
click at [1085, 397] on div "Pabbly subscription" at bounding box center [1101, 397] width 95 height 15
click at [515, 275] on div "[PHONE_NUMBER]" at bounding box center [480, 275] width 155 height 38
click at [672, 278] on html "Your Mini Site Contacts People Marketing Workflows Campaigns Metrics & Events S…" at bounding box center [784, 389] width 1568 height 778
click at [672, 278] on div "minisite is live" at bounding box center [628, 275] width 150 height 38
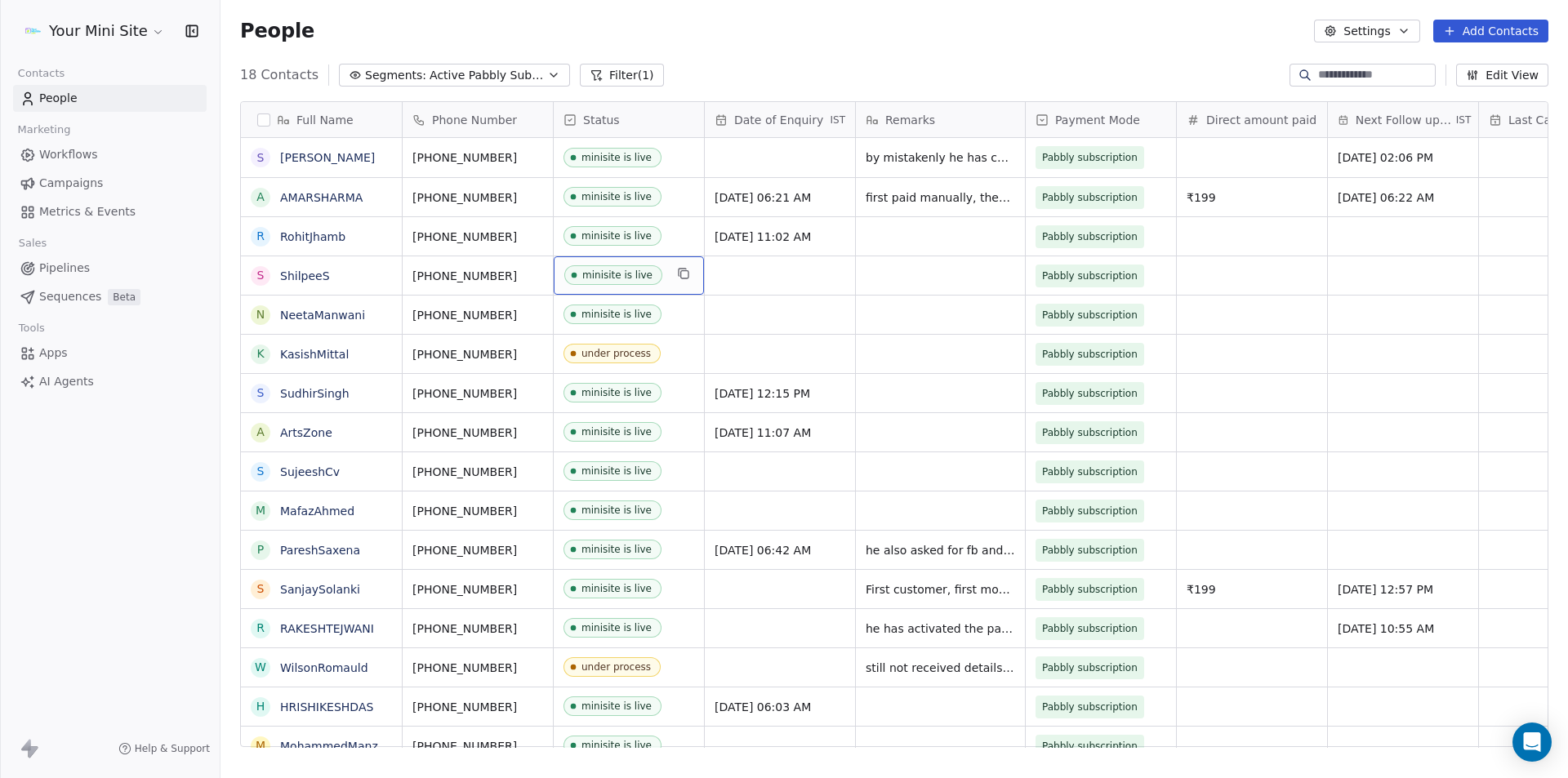
click at [667, 280] on div "minisite is live" at bounding box center [628, 275] width 150 height 38
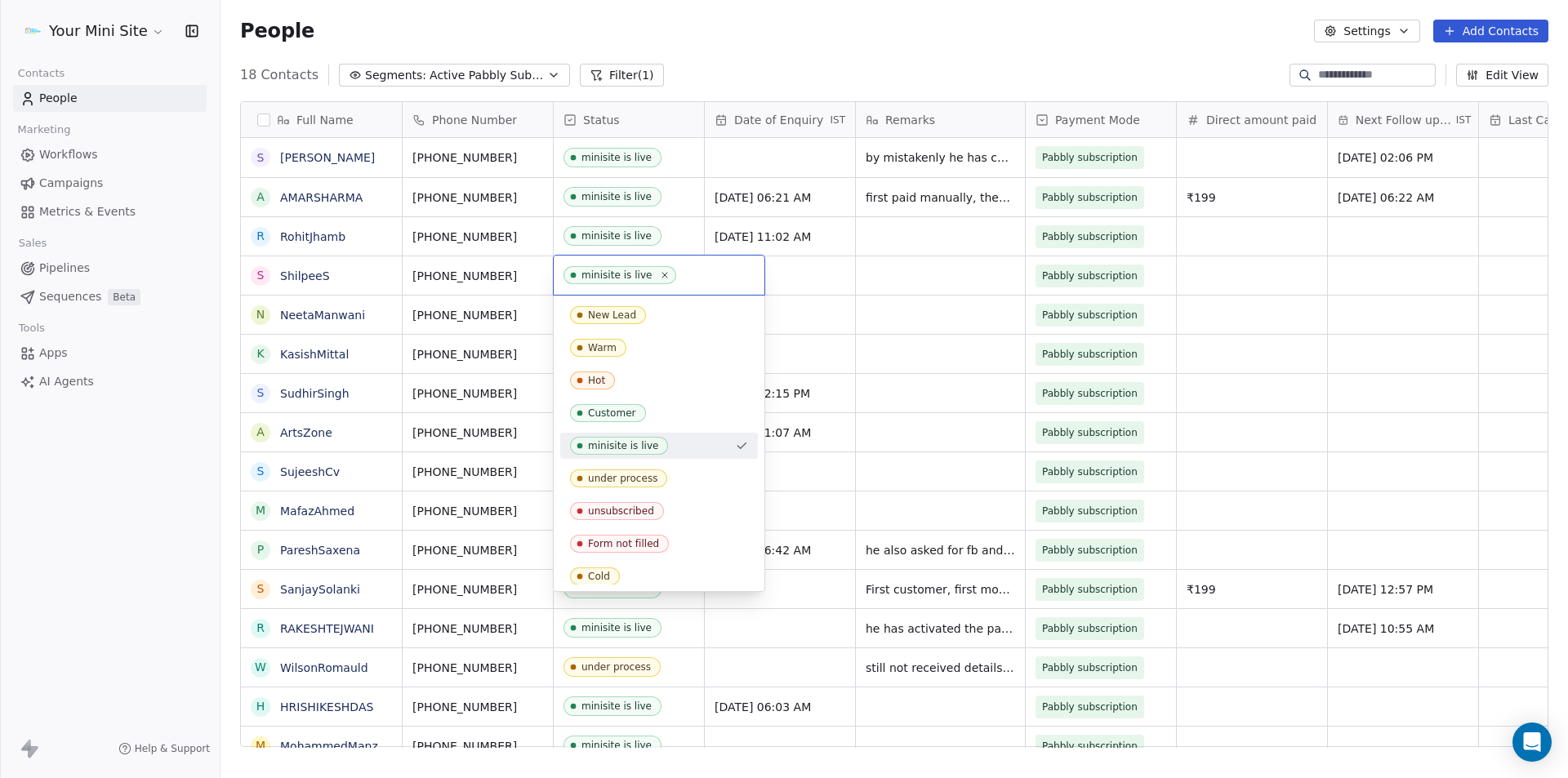
click at [667, 280] on div "minisite is live" at bounding box center [659, 275] width 211 height 39
click at [624, 506] on div "unsubscribed" at bounding box center [621, 511] width 66 height 11
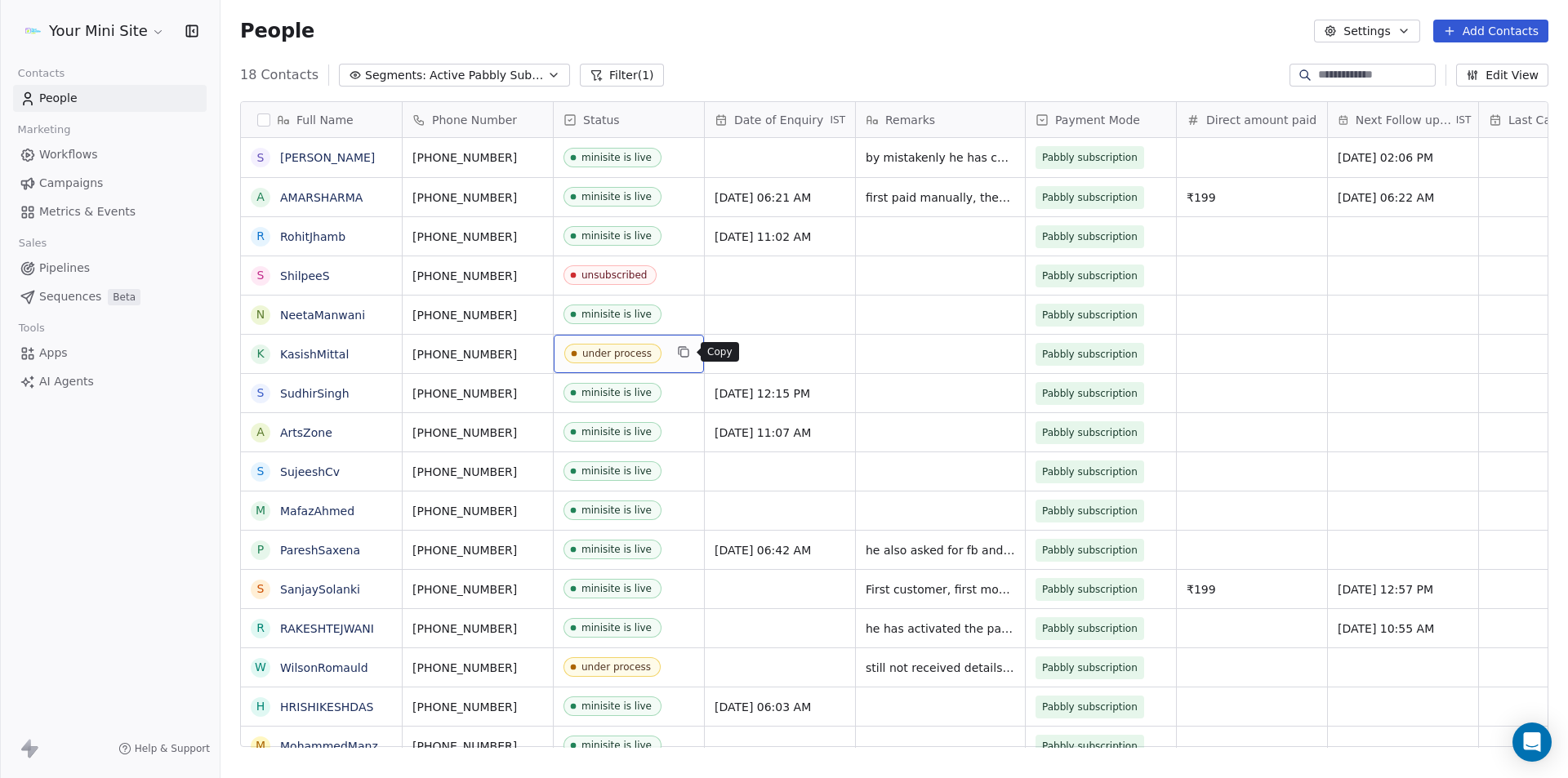
click at [674, 358] on button "grid" at bounding box center [683, 351] width 20 height 20
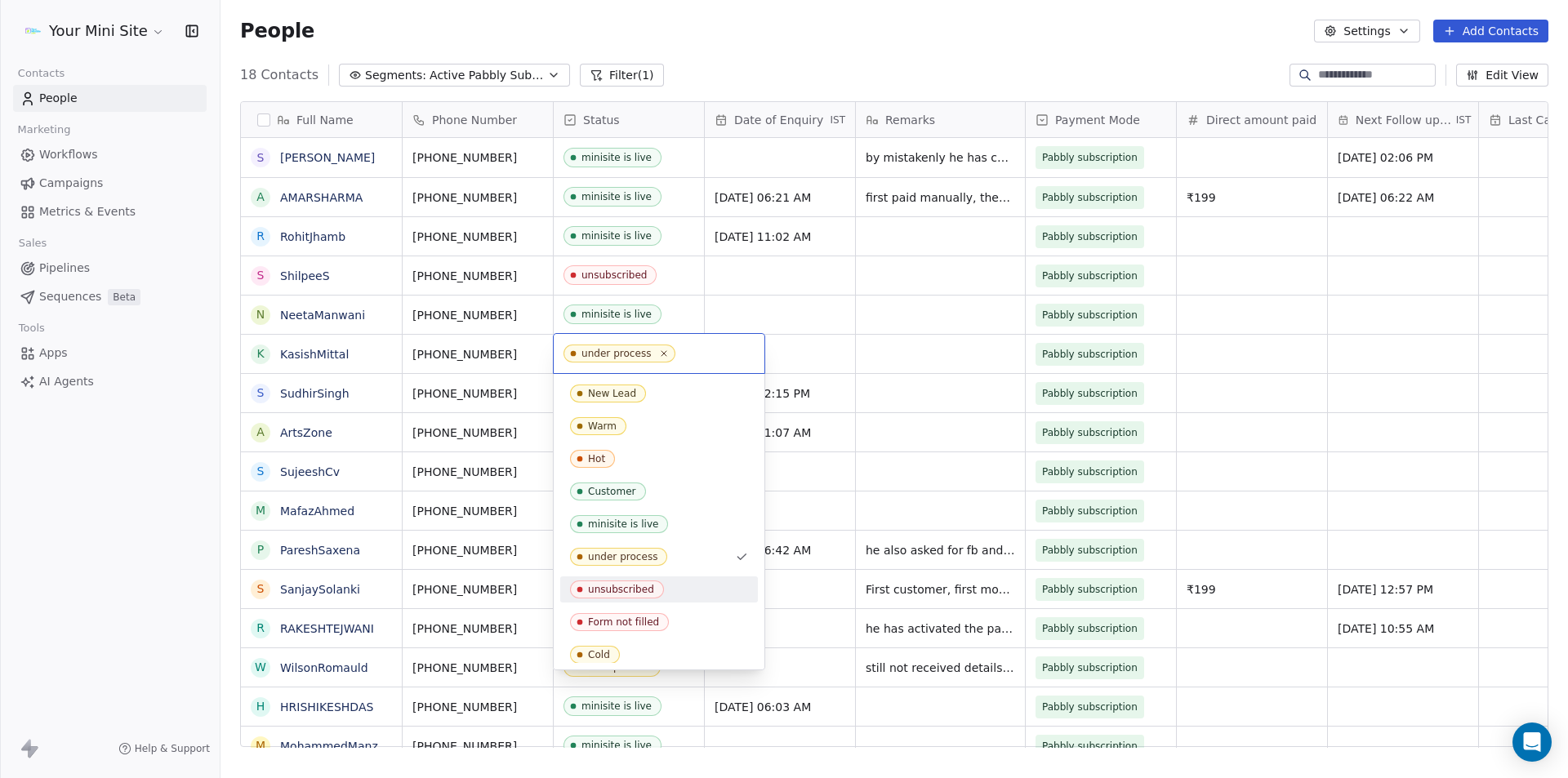
click at [620, 588] on div "unsubscribed" at bounding box center [621, 589] width 66 height 11
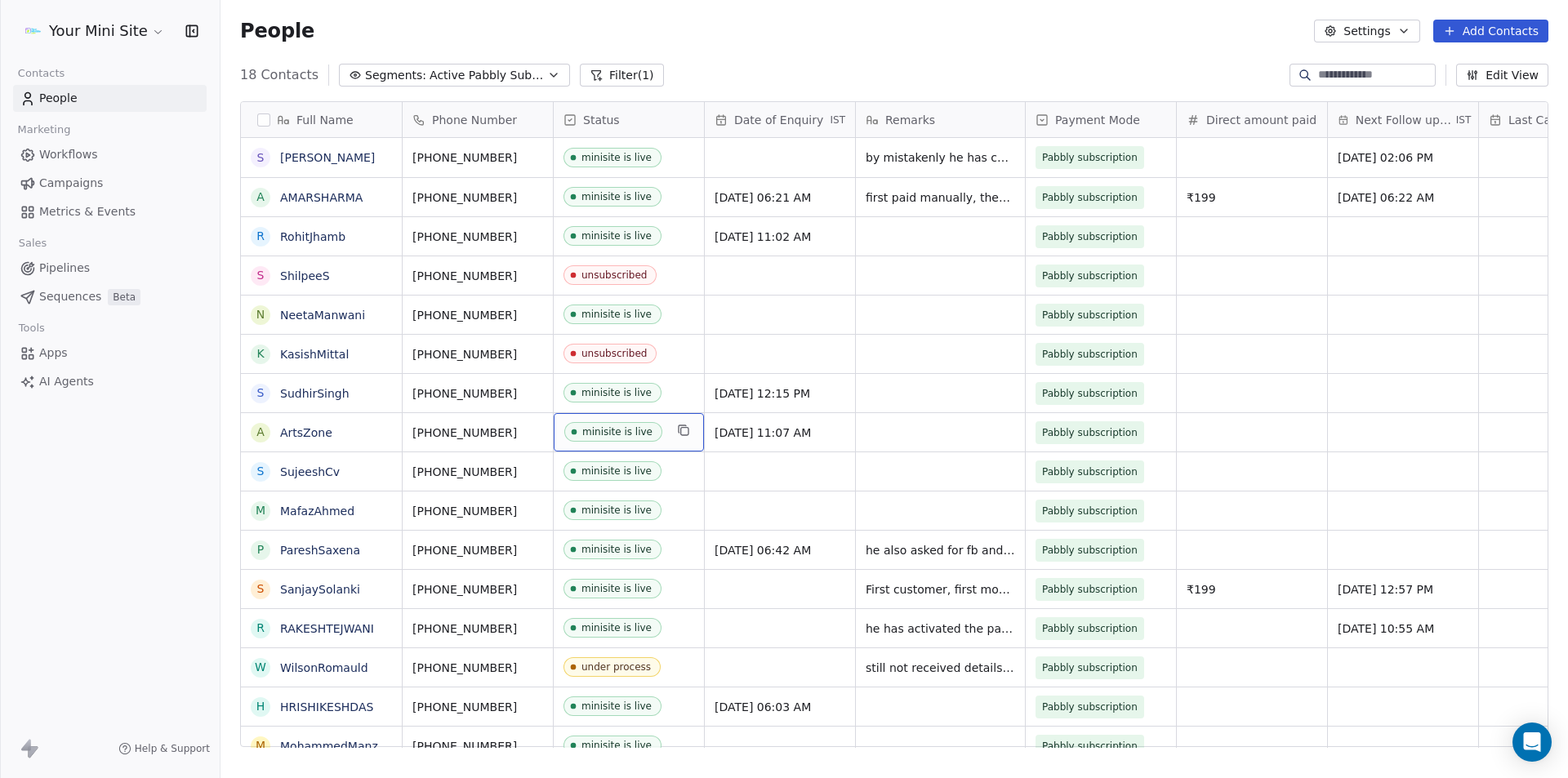
click at [667, 428] on div "minisite is live" at bounding box center [628, 431] width 150 height 38
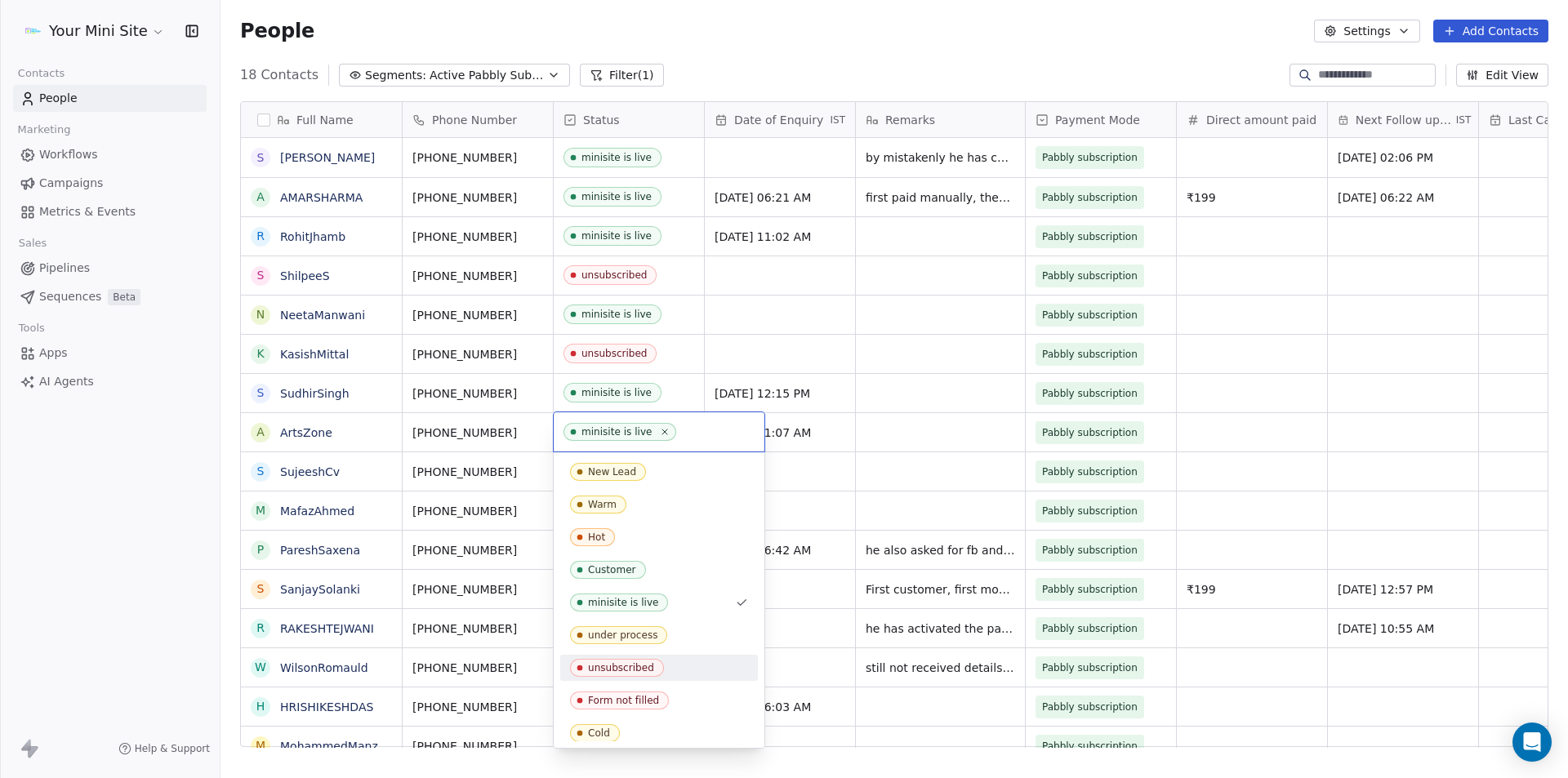
click at [626, 667] on div "unsubscribed" at bounding box center [621, 667] width 66 height 11
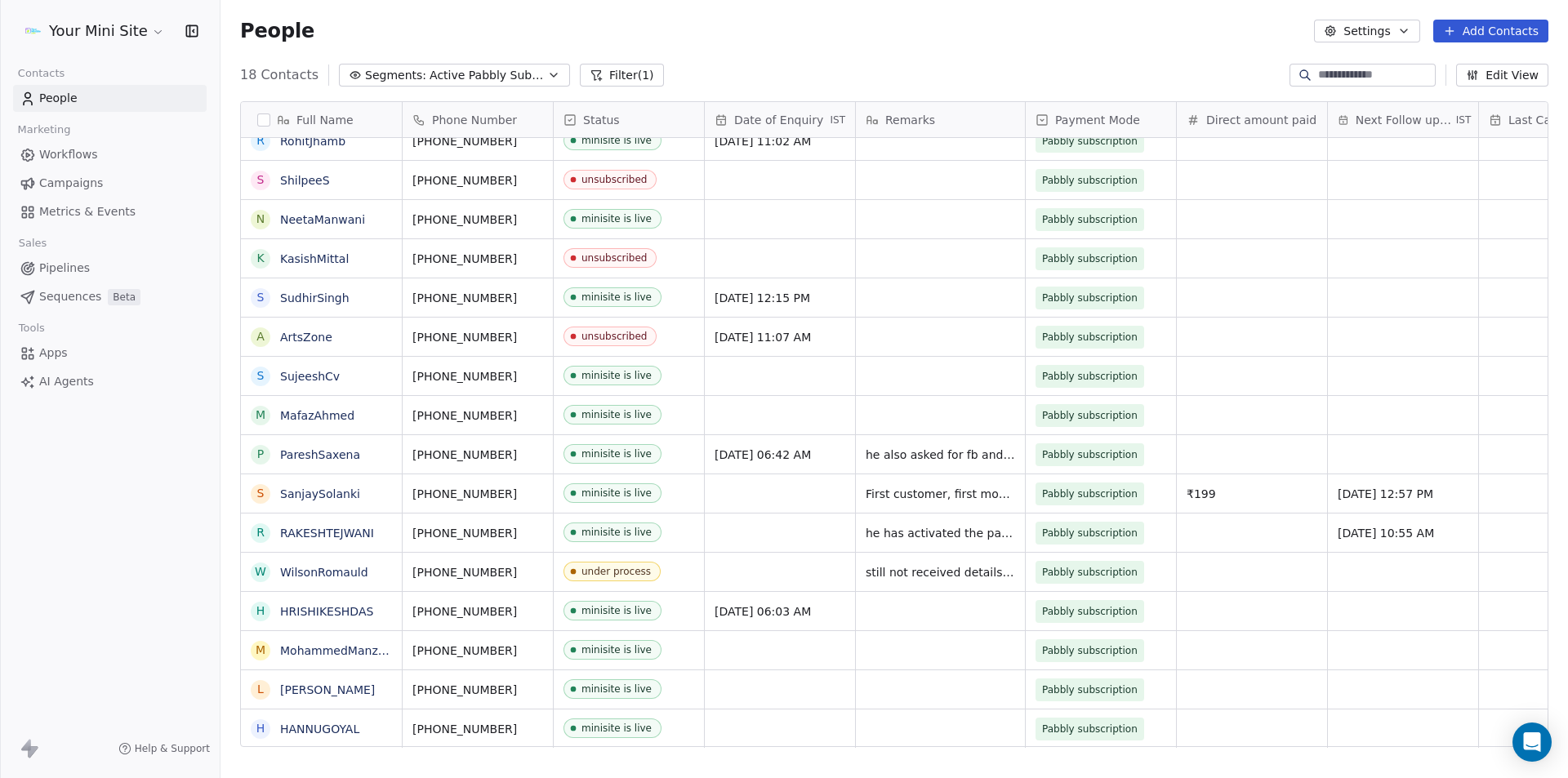
scroll to position [12, 0]
drag, startPoint x: 0, startPoint y: 545, endPoint x: 0, endPoint y: 463, distance: 82.0
click at [0, 546] on div at bounding box center [0, 389] width 1 height 778
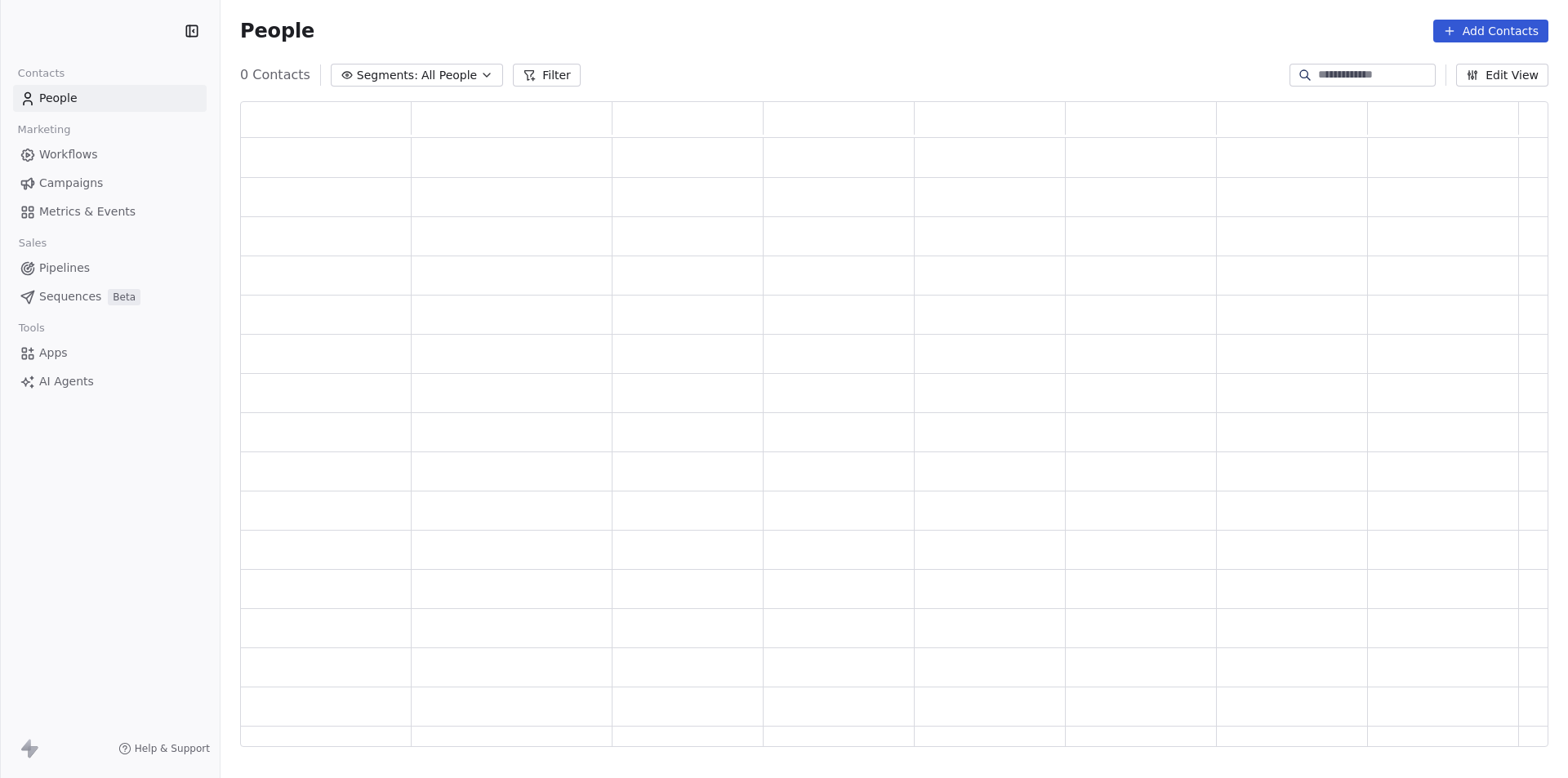
scroll to position [633, 1296]
click at [415, 75] on span "Segments:" at bounding box center [399, 75] width 62 height 17
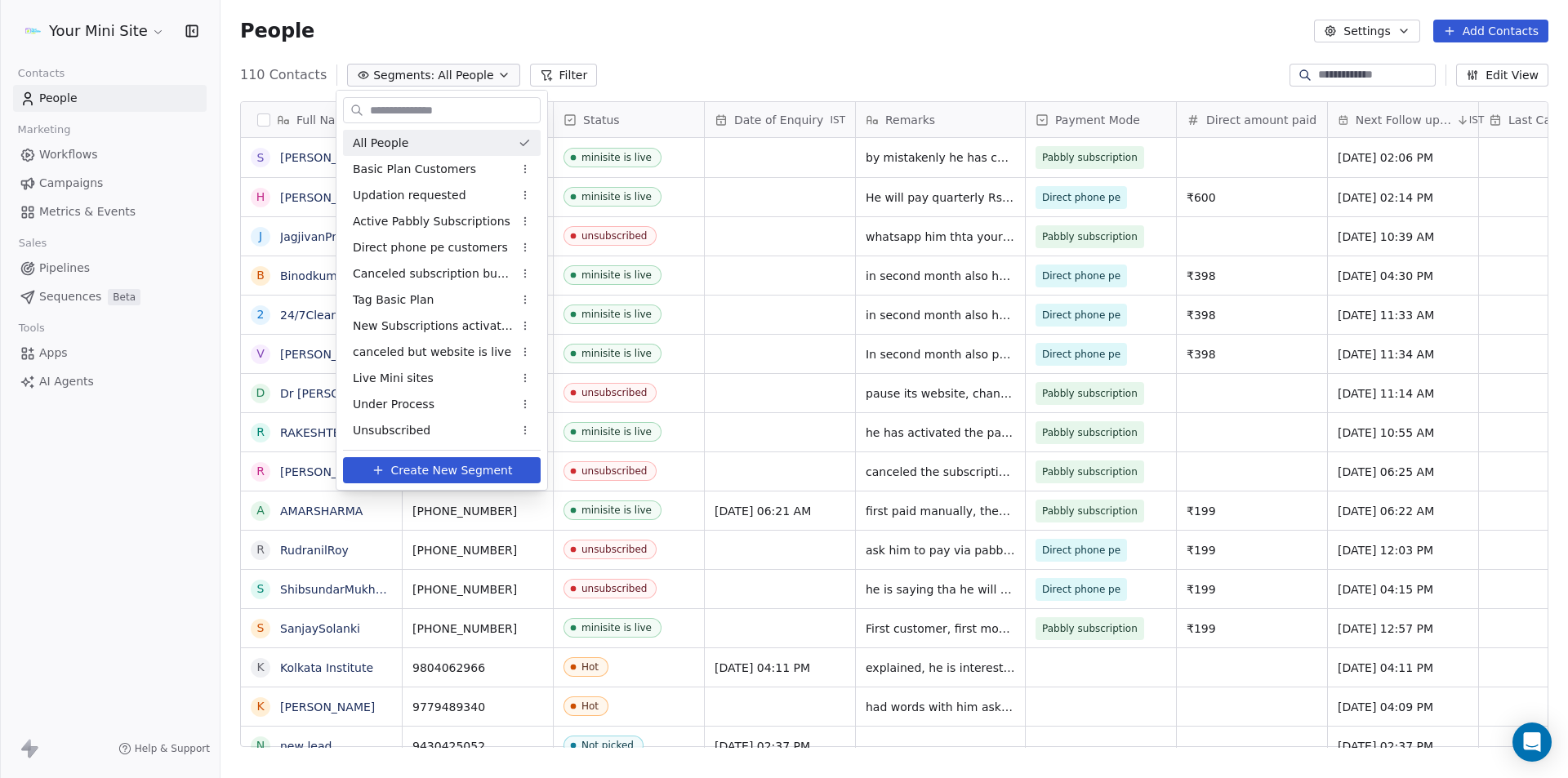
scroll to position [672, 1335]
click at [435, 216] on span "Active Pabbly Subscriptions" at bounding box center [431, 222] width 158 height 17
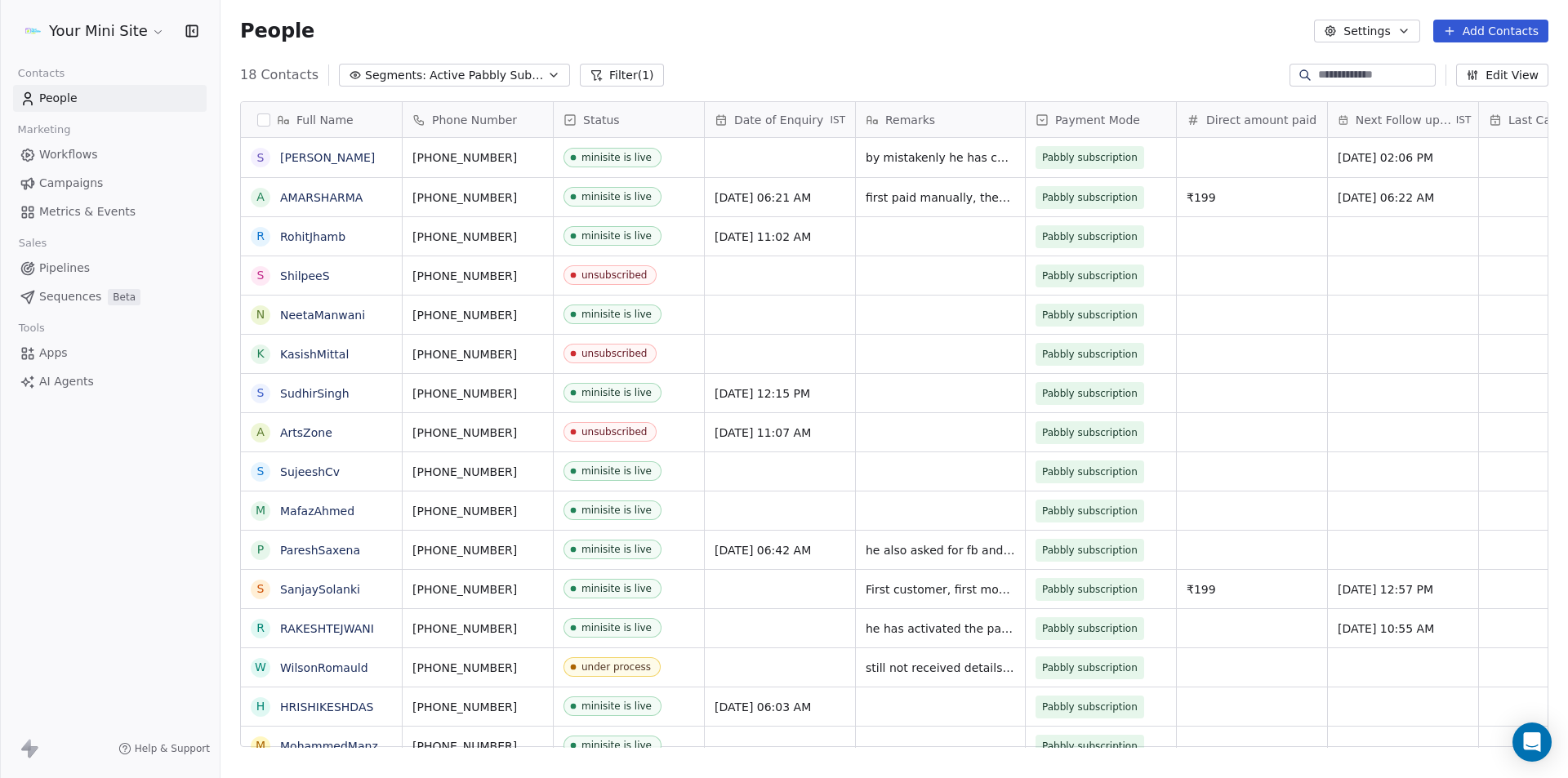
click at [126, 519] on div "Your Mini Site Contacts People Marketing Workflows Campaigns Metrics & Events S…" at bounding box center [110, 389] width 220 height 778
drag, startPoint x: 411, startPoint y: 35, endPoint x: 409, endPoint y: 27, distance: 8.2
click at [411, 35] on div "People Settings Add Contacts" at bounding box center [893, 31] width 1308 height 23
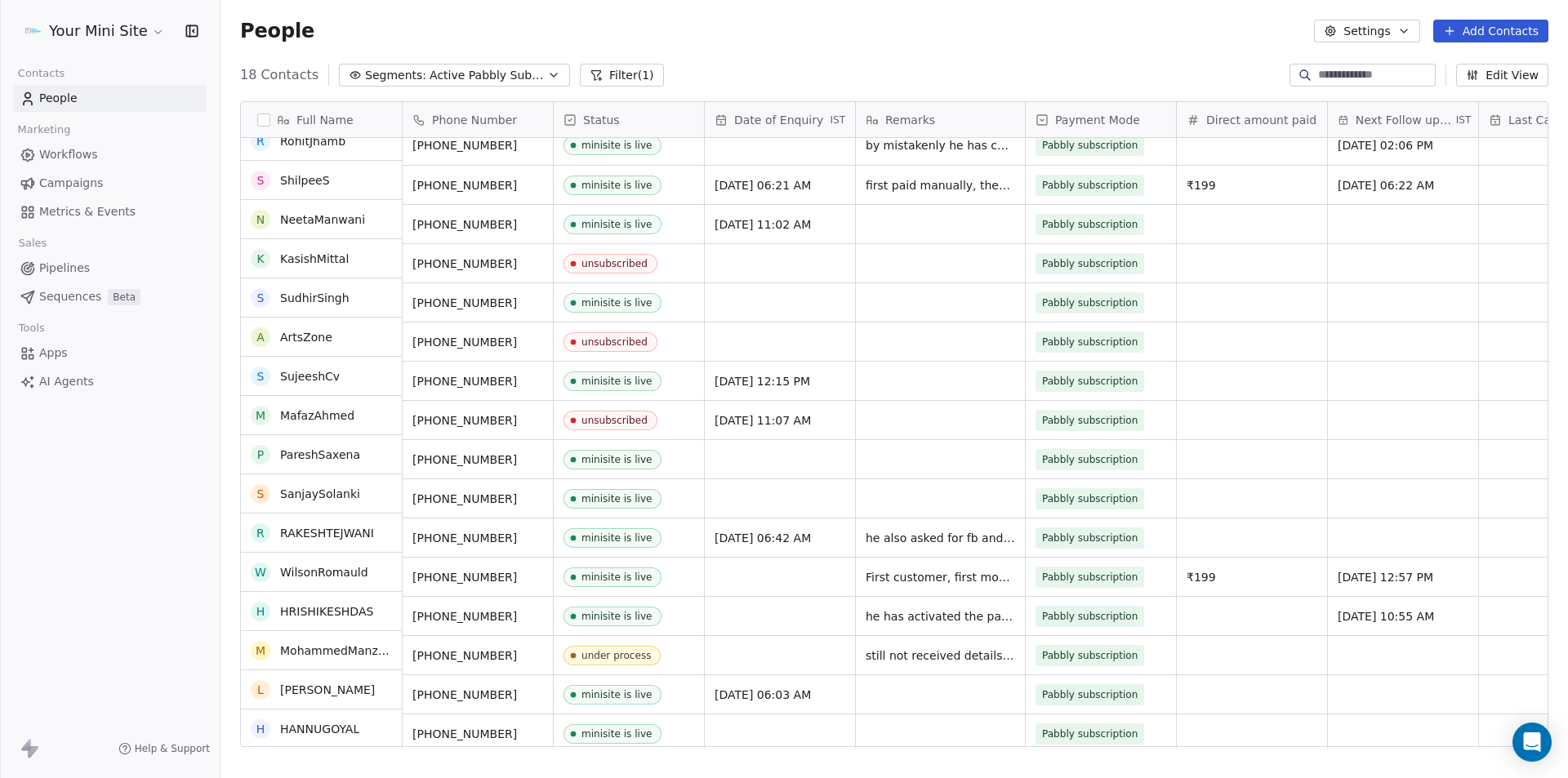
scroll to position [0, 0]
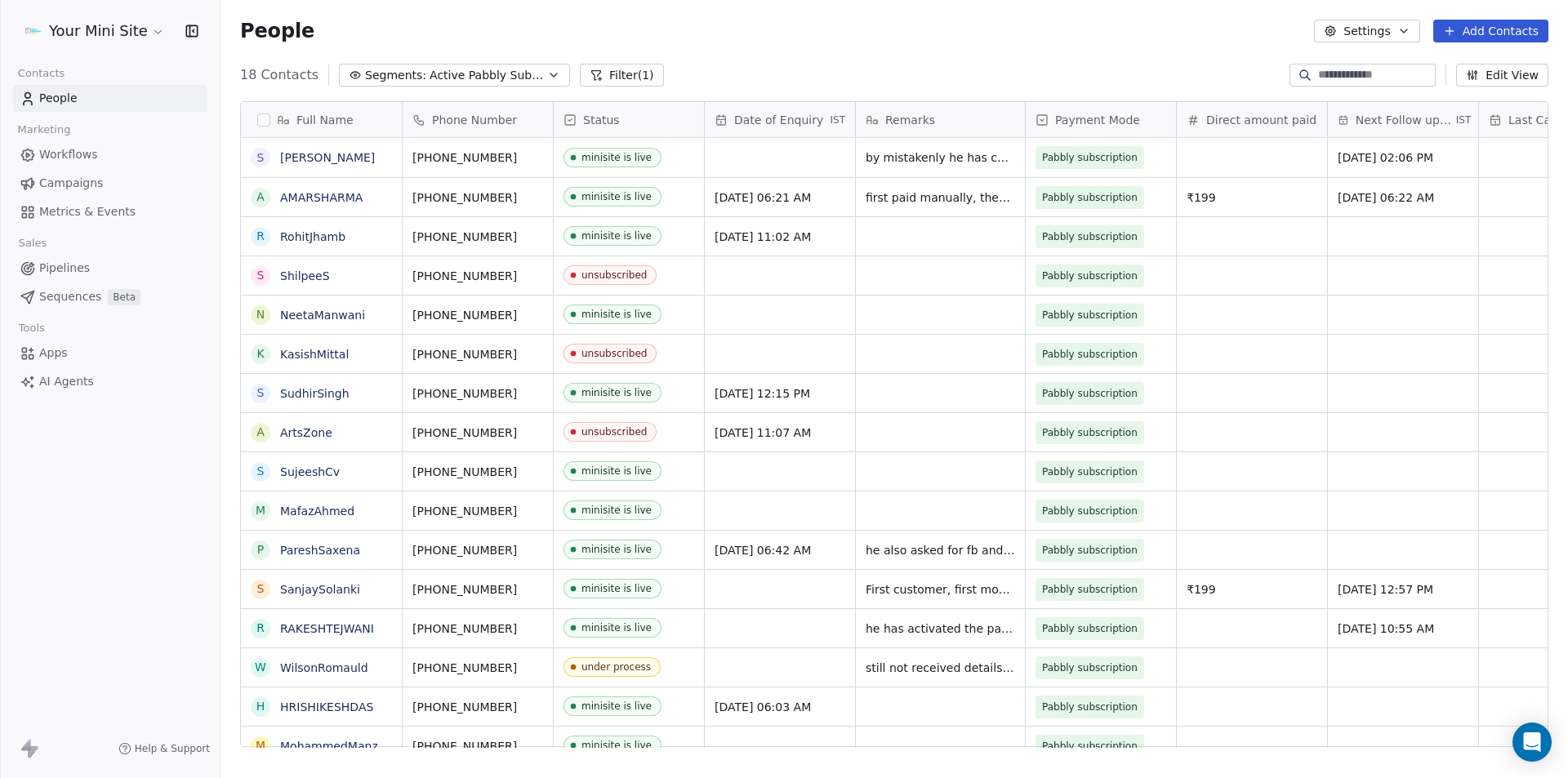
click at [629, 75] on button "Filter (1)" at bounding box center [622, 75] width 84 height 23
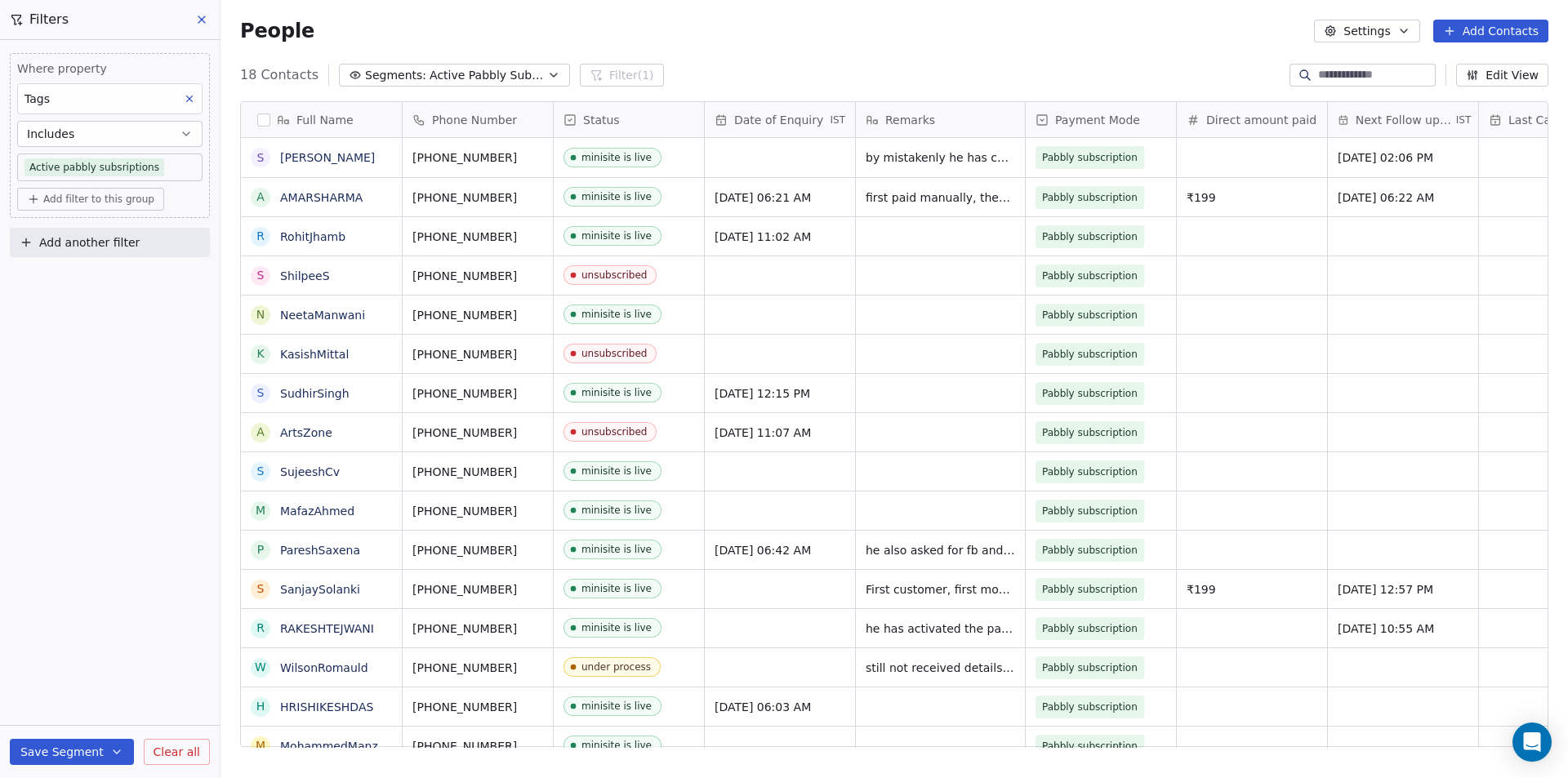
click at [97, 331] on div "Where property Tags Includes Active pabbly subsriptions Add filter to this grou…" at bounding box center [110, 409] width 220 height 738
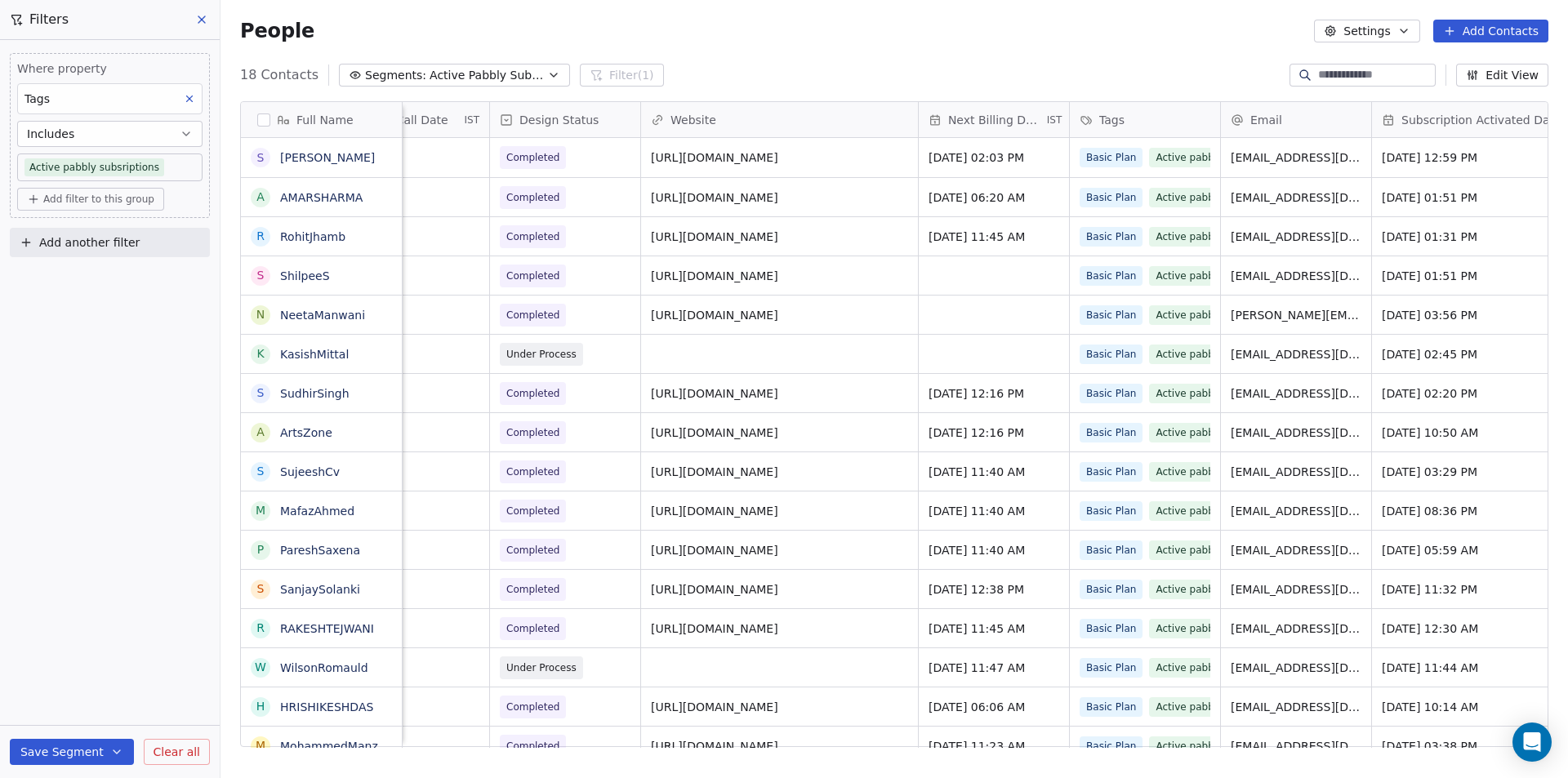
scroll to position [0, 1177]
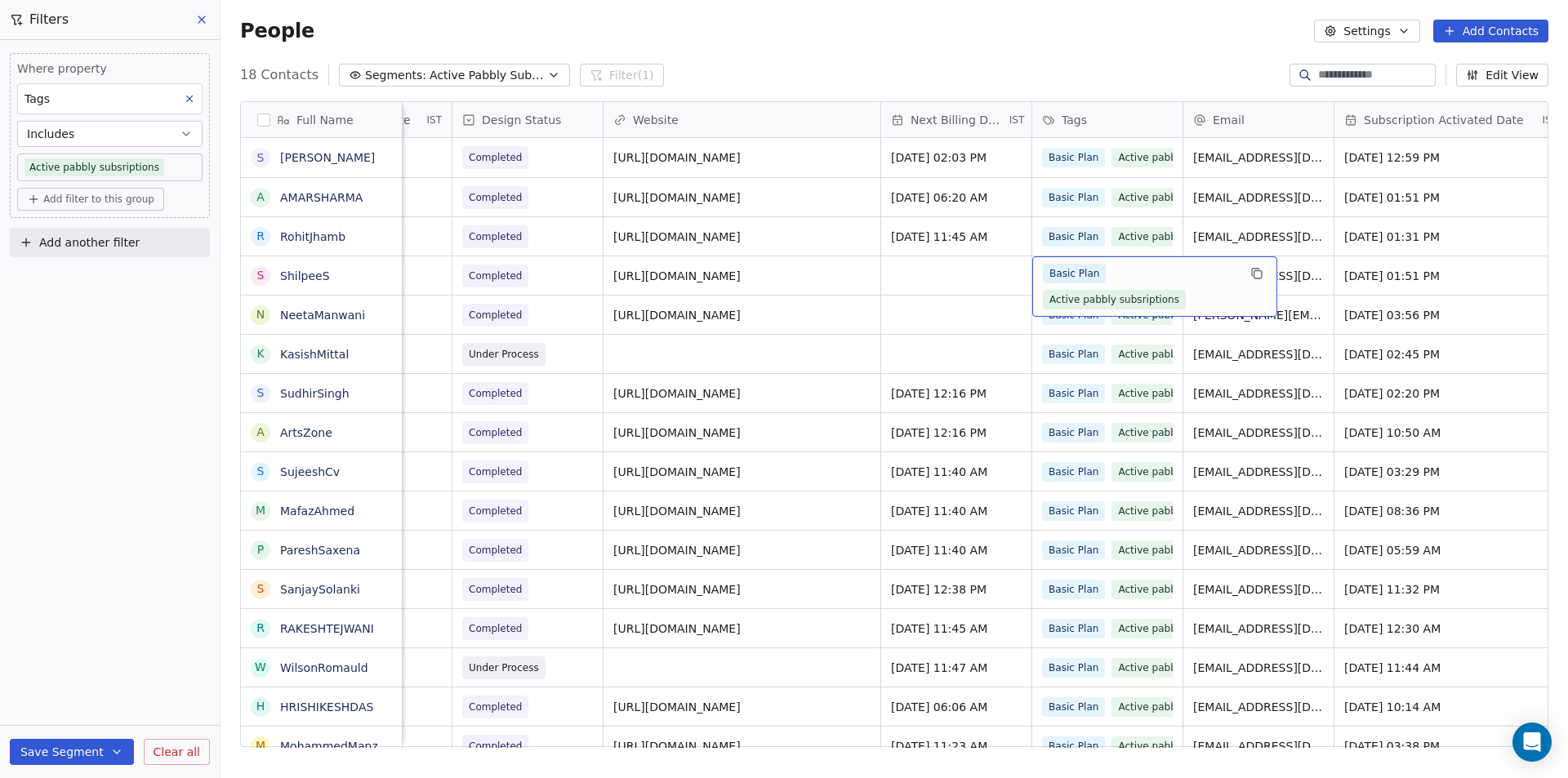
click at [1174, 299] on span "Active pabbly subsriptions" at bounding box center [1113, 299] width 143 height 20
click at [1187, 299] on div "Basic Plan Active pabbly subsriptions" at bounding box center [1139, 286] width 194 height 46
click at [1179, 299] on div "Basic Plan Active pabbly subsriptions" at bounding box center [1139, 286] width 194 height 46
click at [1163, 300] on span "Active pabbly subsriptions" at bounding box center [1113, 299] width 143 height 20
click at [1180, 300] on div "Basic Plan Active pabbly subsriptions" at bounding box center [1139, 286] width 194 height 46
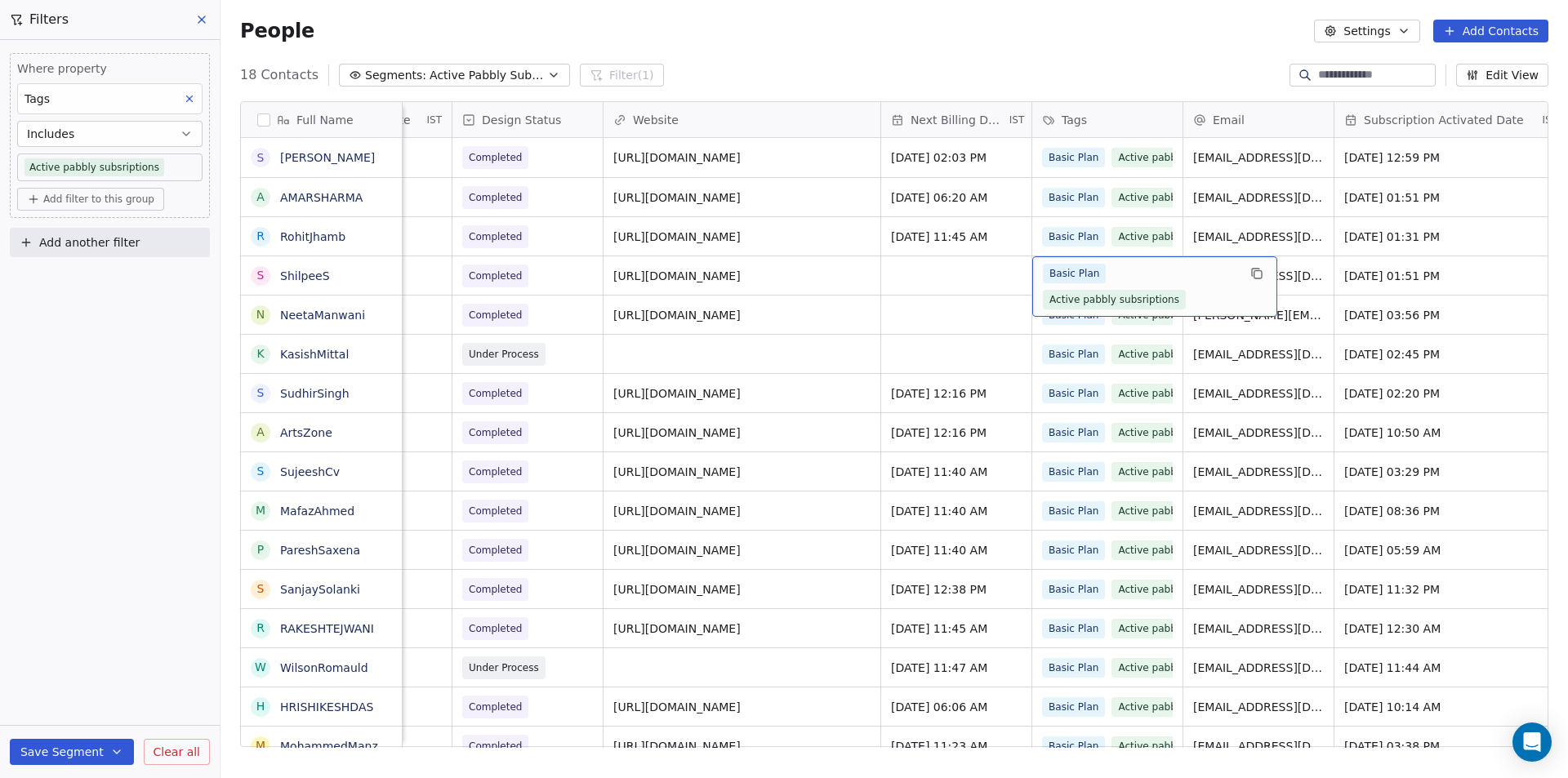
click at [1168, 296] on span "Active pabbly subsriptions" at bounding box center [1113, 299] width 143 height 20
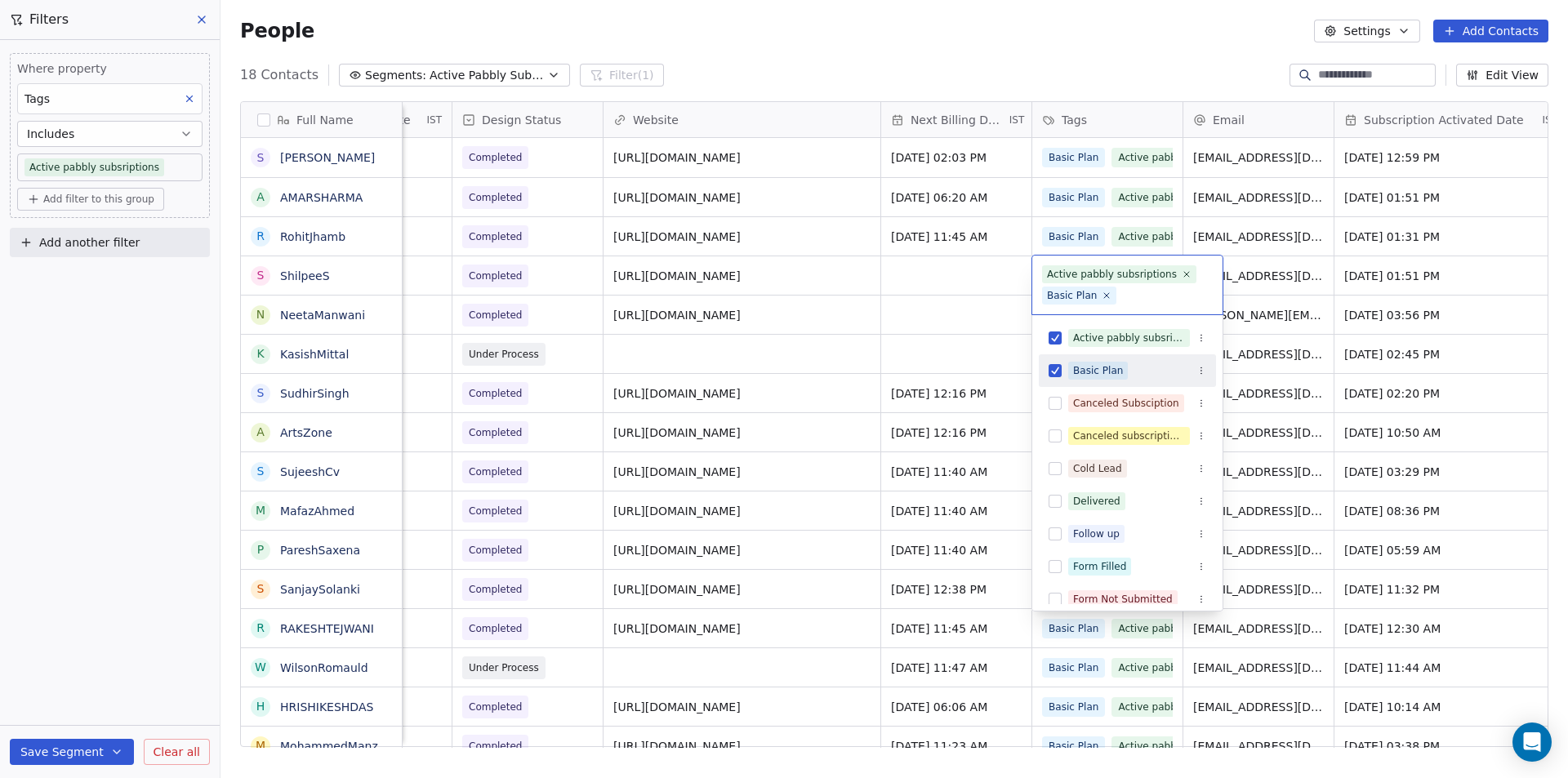
click at [1176, 293] on input "text" at bounding box center [1166, 294] width 93 height 18
click at [1180, 272] on icon at bounding box center [1185, 273] width 10 height 10
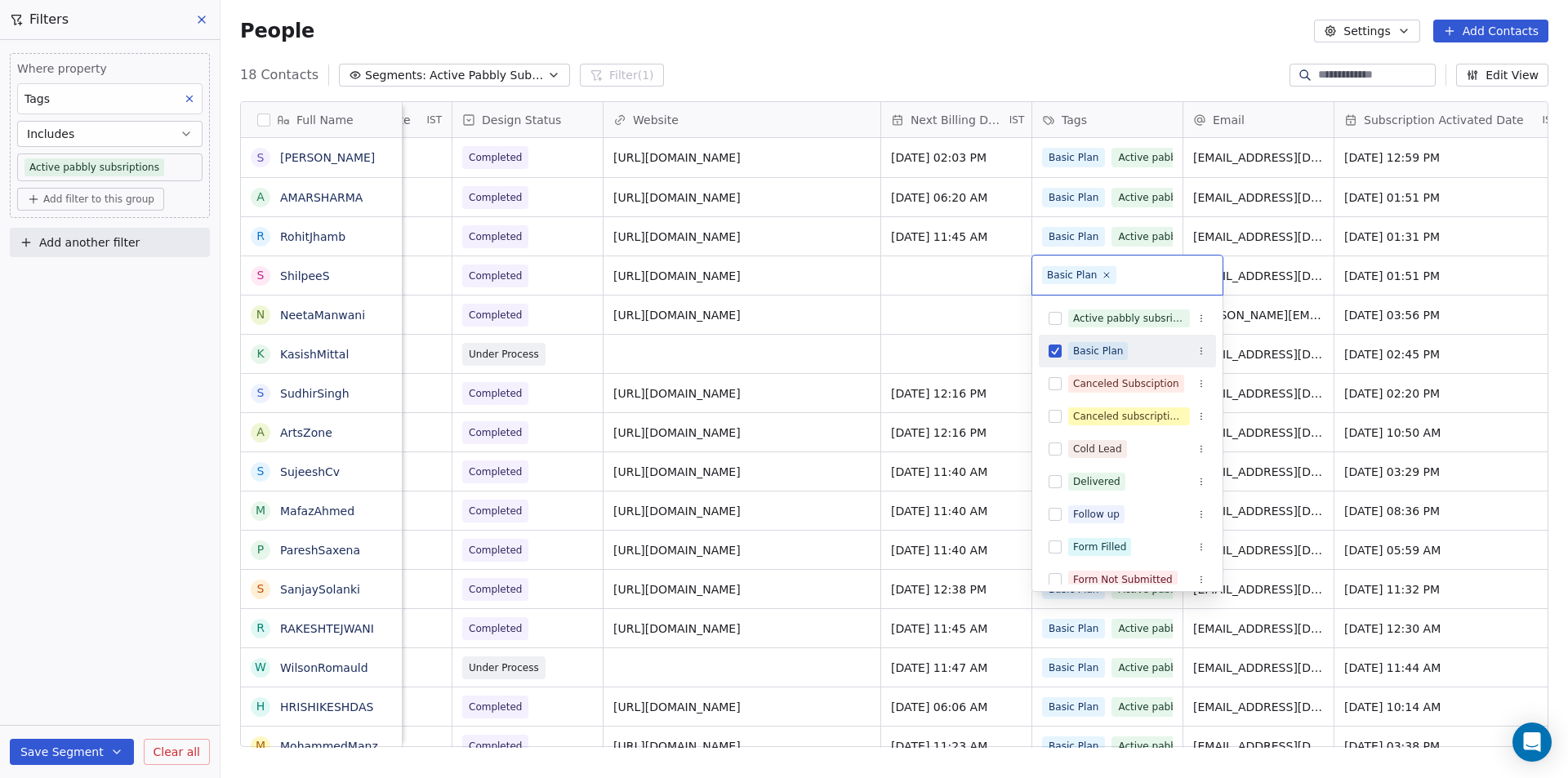
click at [917, 280] on html "Your Mini Site Contacts People Marketing Workflows Campaigns Metrics & Events S…" at bounding box center [784, 389] width 1568 height 778
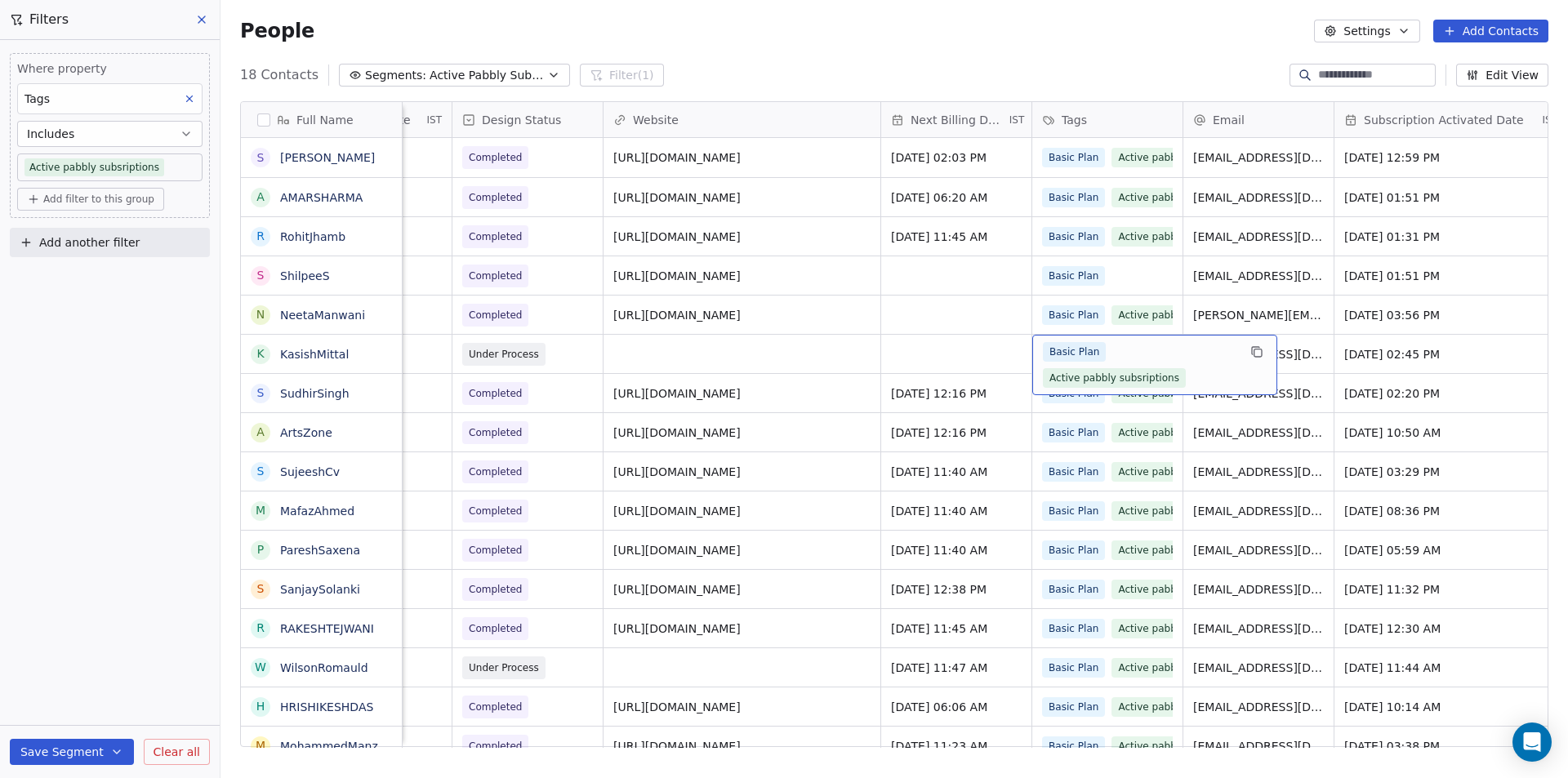
click at [1171, 379] on span "Active pabbly subsriptions" at bounding box center [1113, 377] width 143 height 20
click at [1170, 378] on span "Active pabbly subsriptions" at bounding box center [1113, 377] width 143 height 20
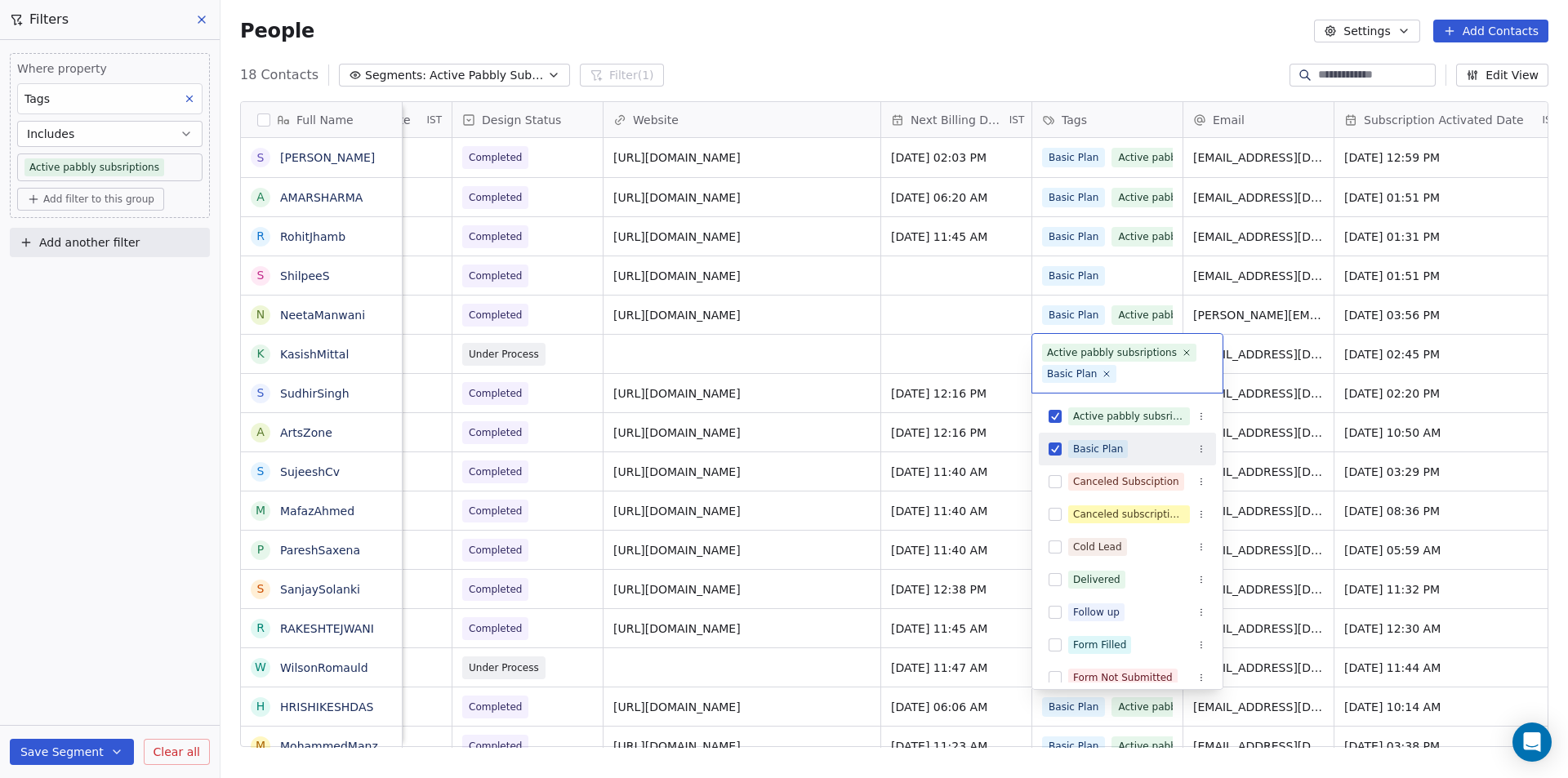
click at [1148, 355] on div "Active pabbly subsriptions" at bounding box center [1111, 352] width 130 height 15
click at [1180, 353] on icon at bounding box center [1185, 351] width 10 height 10
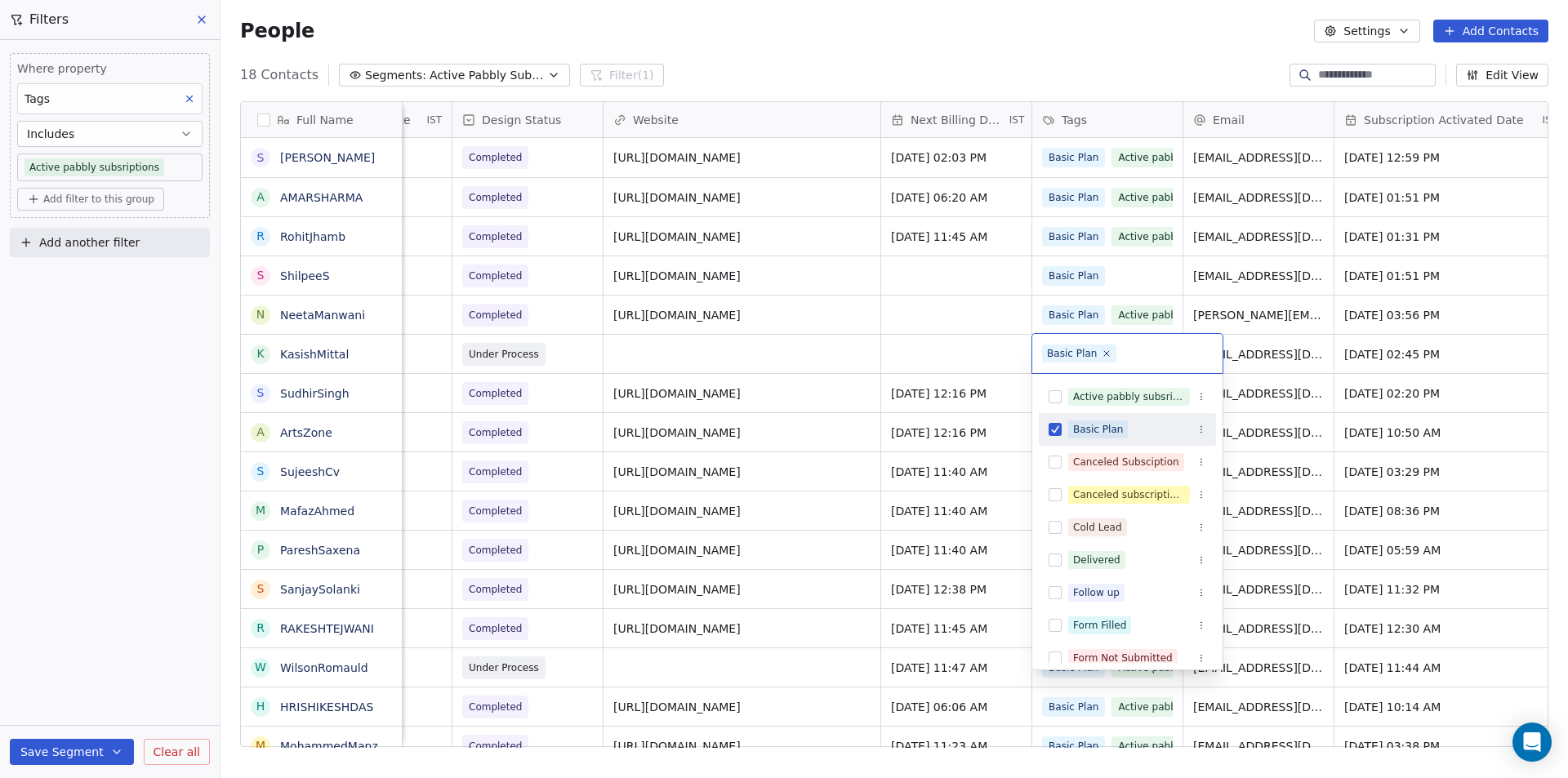
click at [996, 338] on html "Your Mini Site Contacts People Marketing Workflows Campaigns Metrics & Events S…" at bounding box center [784, 389] width 1568 height 778
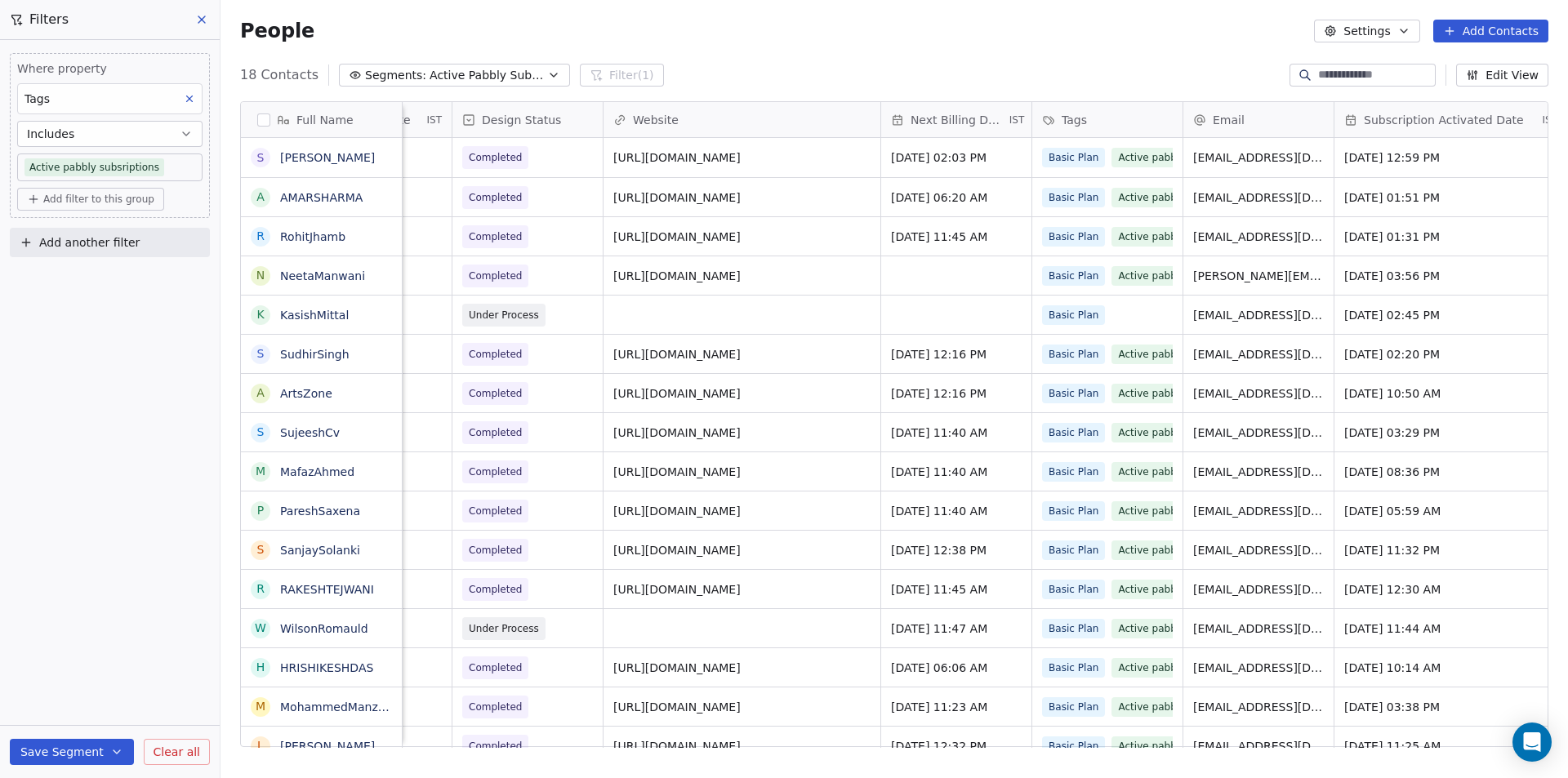
click at [118, 648] on div "Where property Tags Includes Active pabbly subsriptions Add filter to this grou…" at bounding box center [110, 409] width 220 height 738
drag, startPoint x: 743, startPoint y: 51, endPoint x: 465, endPoint y: 43, distance: 278.1
click at [743, 51] on div "People Settings Add Contacts" at bounding box center [893, 31] width 1347 height 62
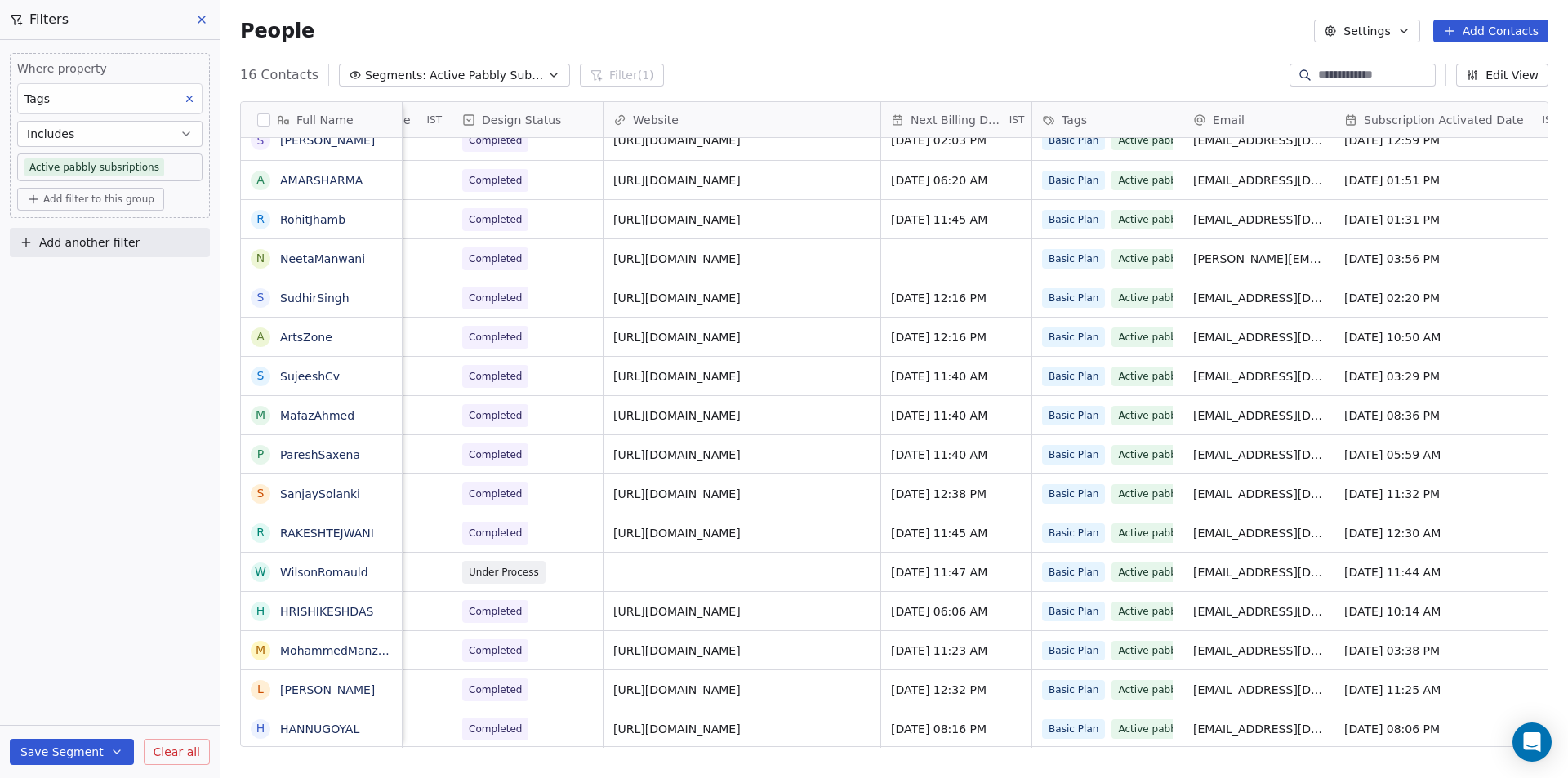
scroll to position [17, 0]
click at [91, 378] on div "Where property Tags Includes Active pabbly subsriptions Add filter to this grou…" at bounding box center [110, 409] width 220 height 738
click at [556, 25] on div "People Settings Add Contacts" at bounding box center [893, 31] width 1308 height 23
